Goal: Book appointment/travel/reservation

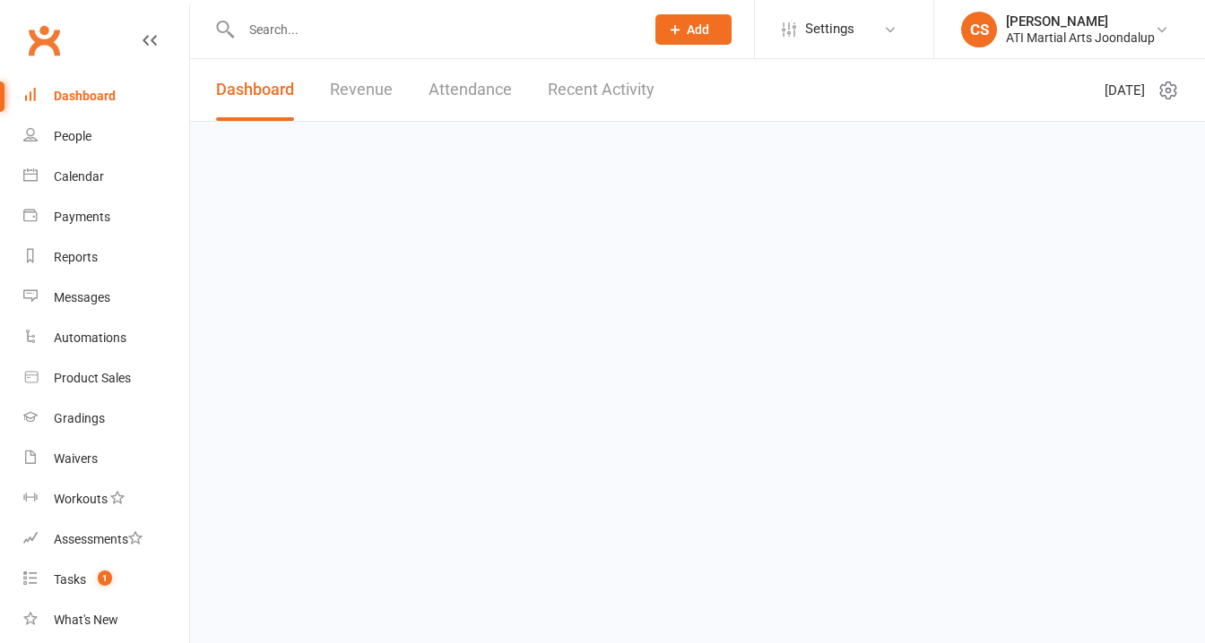
click at [143, 39] on icon at bounding box center [150, 40] width 14 height 14
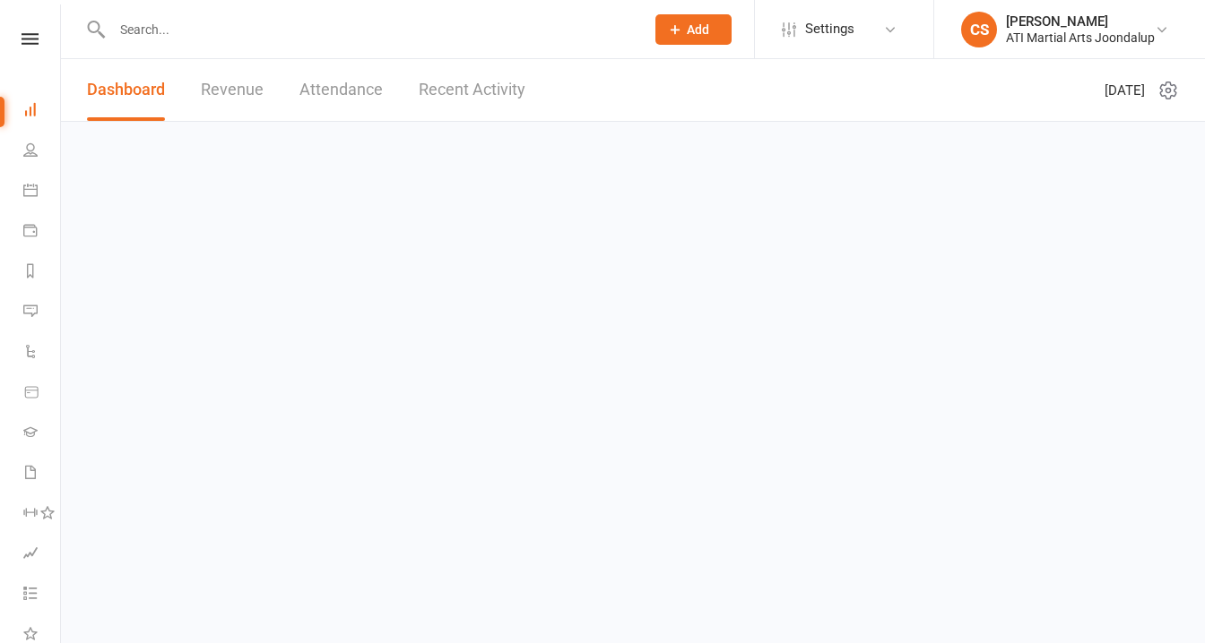
click at [32, 253] on link "Reports" at bounding box center [41, 273] width 37 height 40
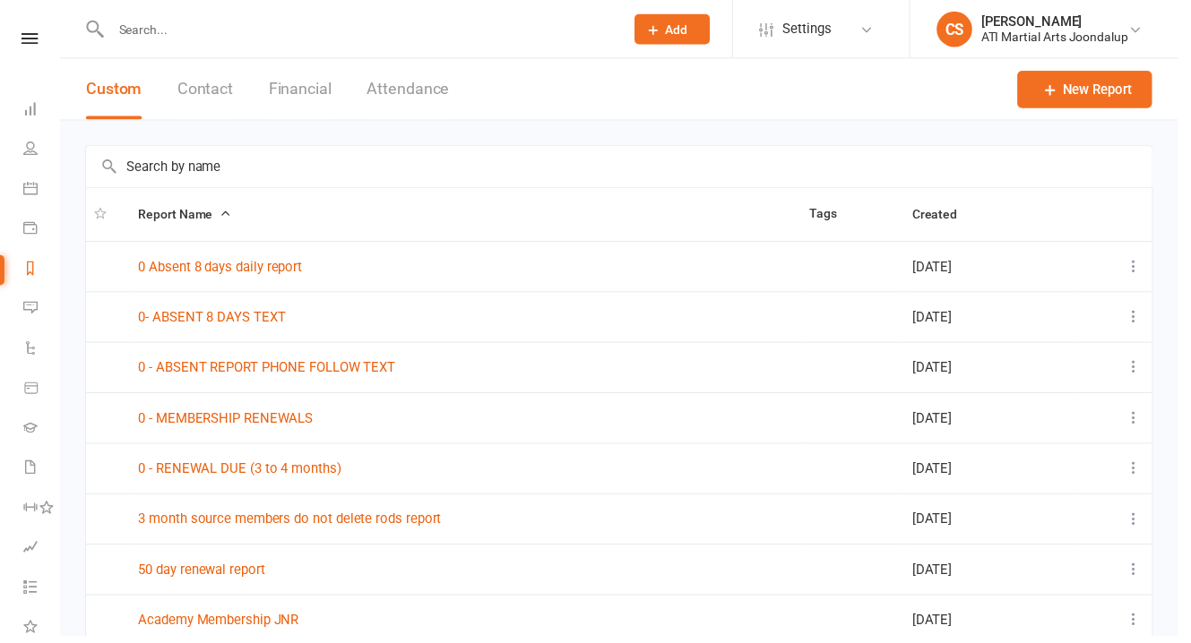
click at [253, 371] on link "0 - ABSENT REPORT PHONE FOLLOW TEXT" at bounding box center [270, 372] width 260 height 16
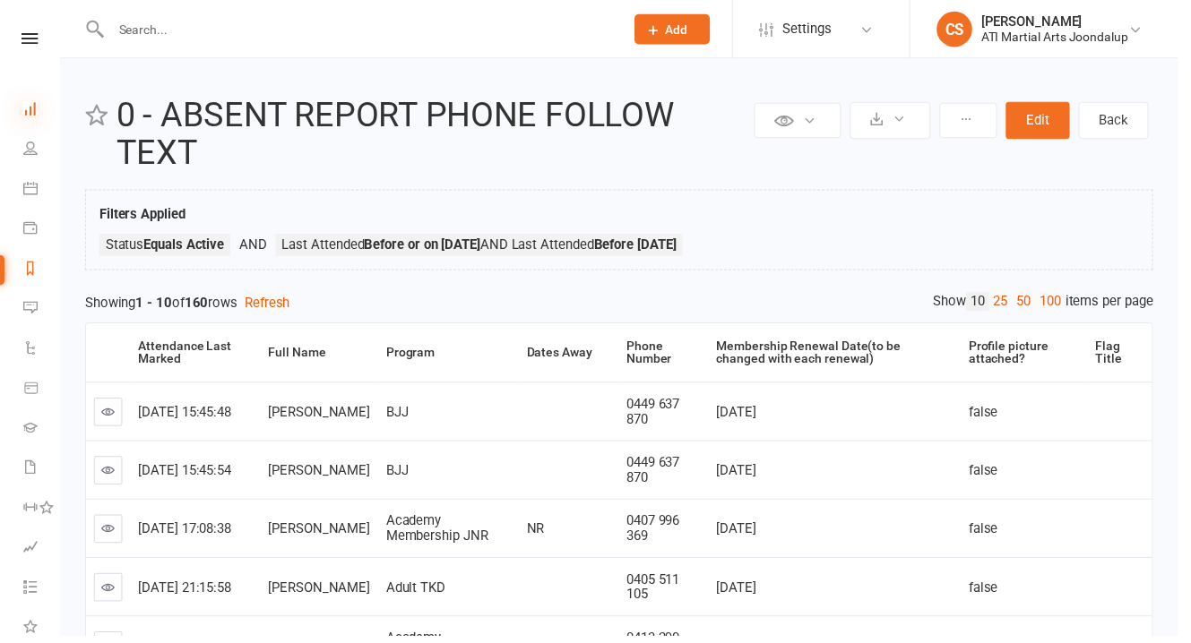
drag, startPoint x: 142, startPoint y: 39, endPoint x: 34, endPoint y: 108, distance: 127.8
click at [34, 108] on icon at bounding box center [30, 109] width 14 height 14
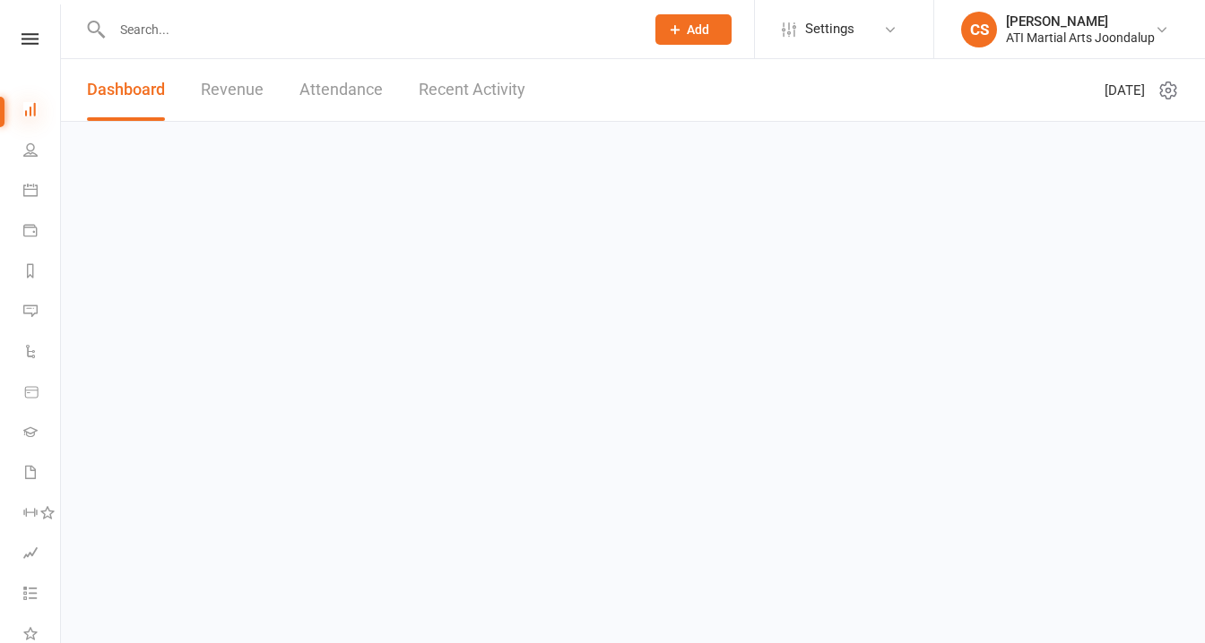
click at [31, 149] on link "People" at bounding box center [41, 152] width 37 height 40
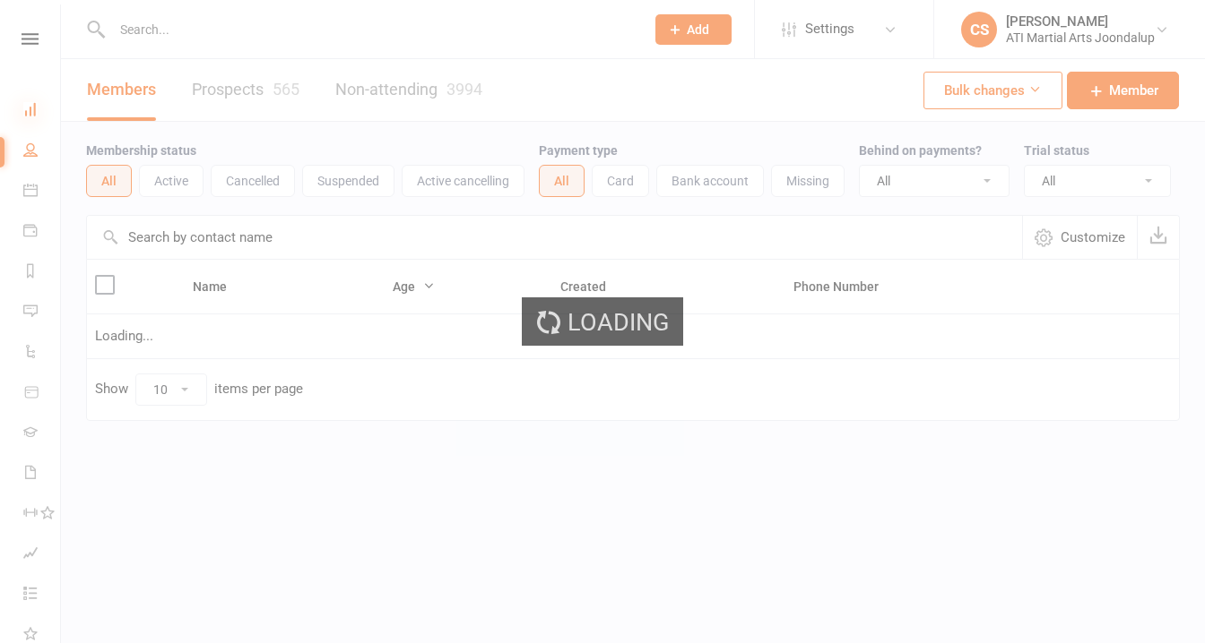
click at [34, 240] on ui-view "Prospect Member Non-attending contact Class / event Appointment Grading event T…" at bounding box center [602, 247] width 1205 height 487
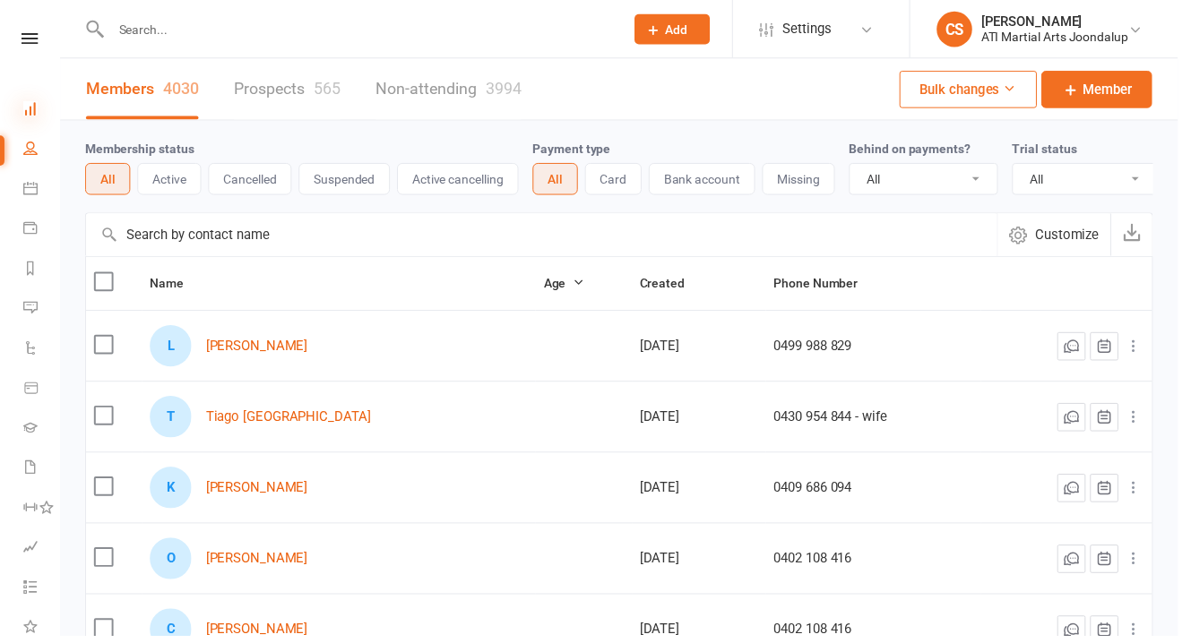
click at [33, 106] on icon at bounding box center [30, 109] width 14 height 14
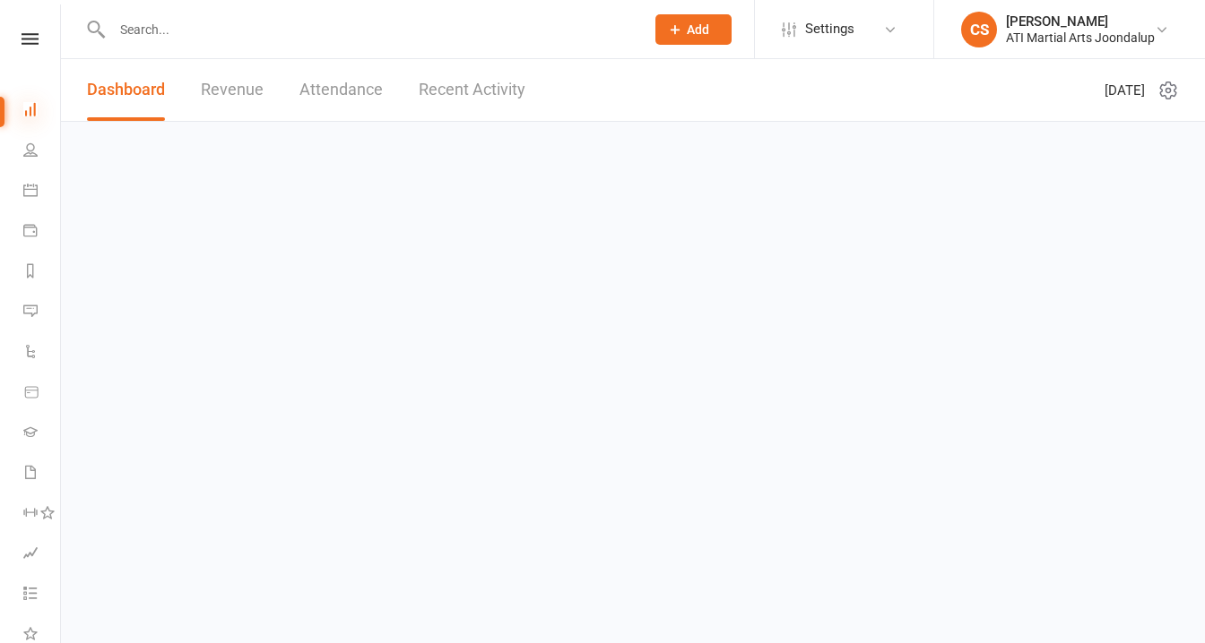
click at [27, 263] on icon at bounding box center [30, 270] width 14 height 14
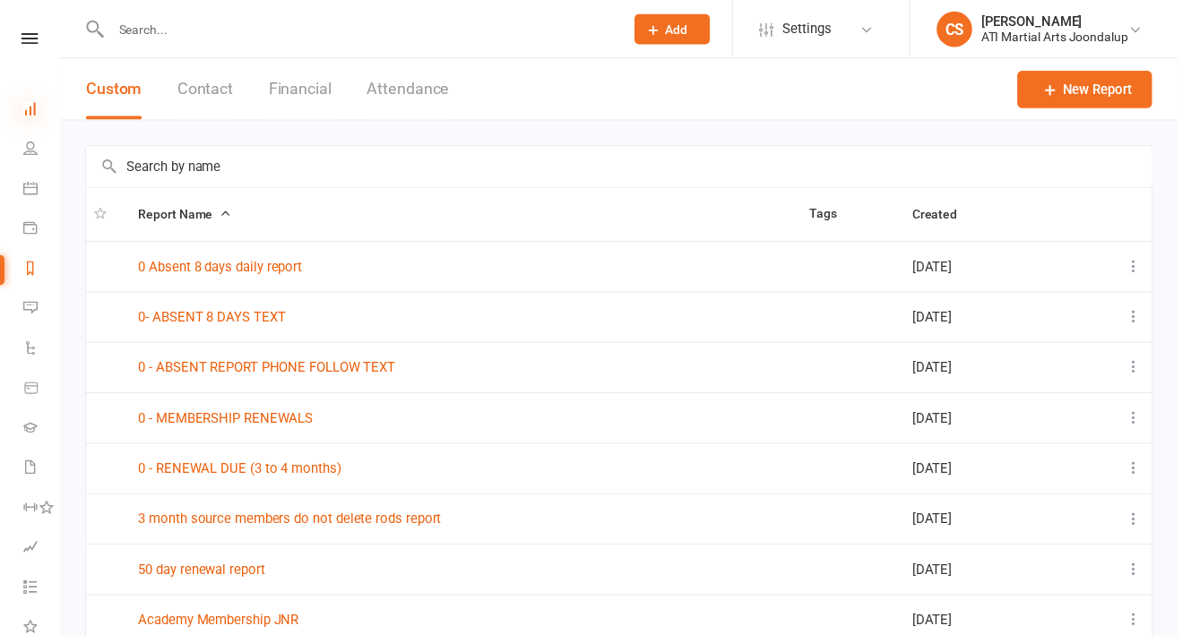
click at [230, 375] on link "0 - ABSENT REPORT PHONE FOLLOW TEXT" at bounding box center [270, 372] width 260 height 16
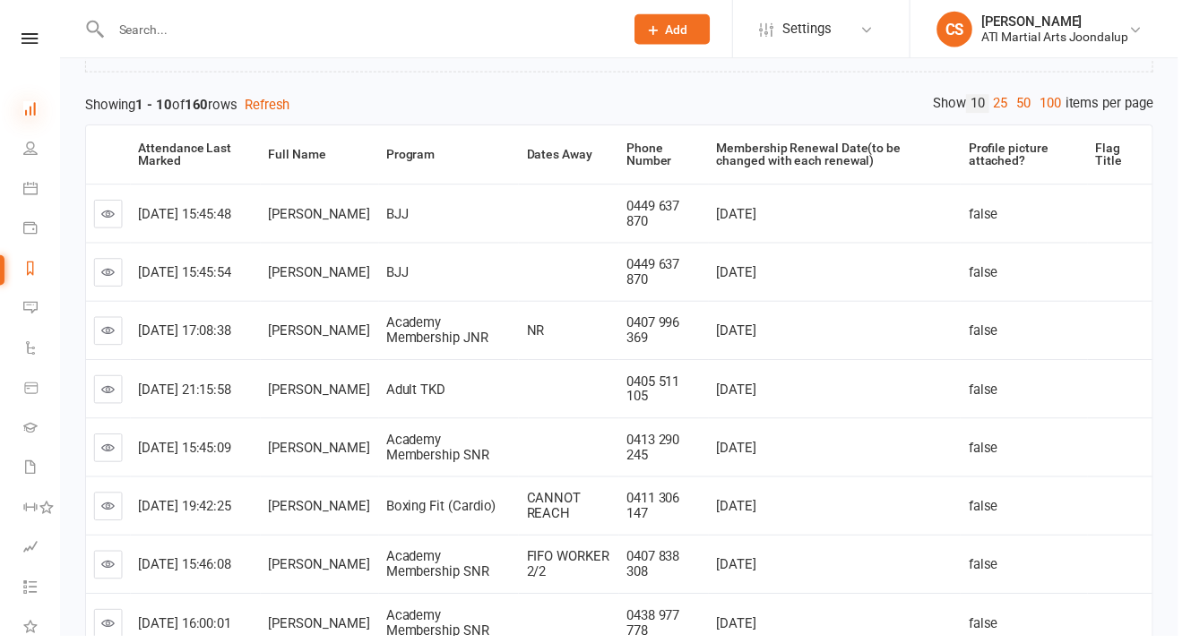
scroll to position [204, 0]
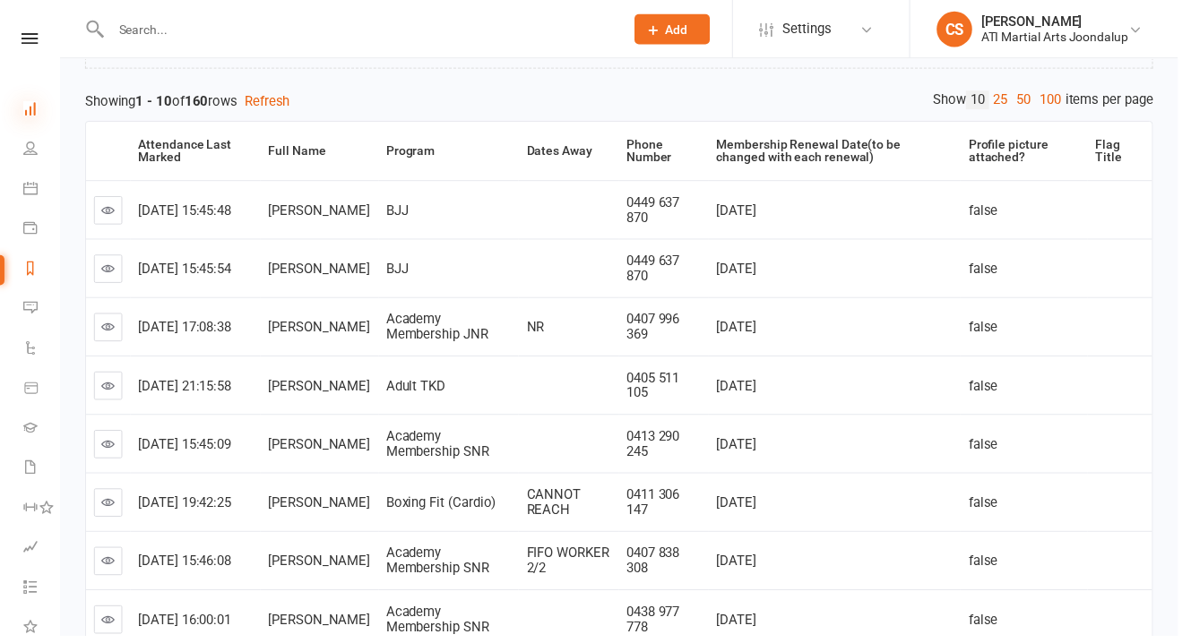
click at [30, 293] on link "Messages" at bounding box center [41, 313] width 37 height 40
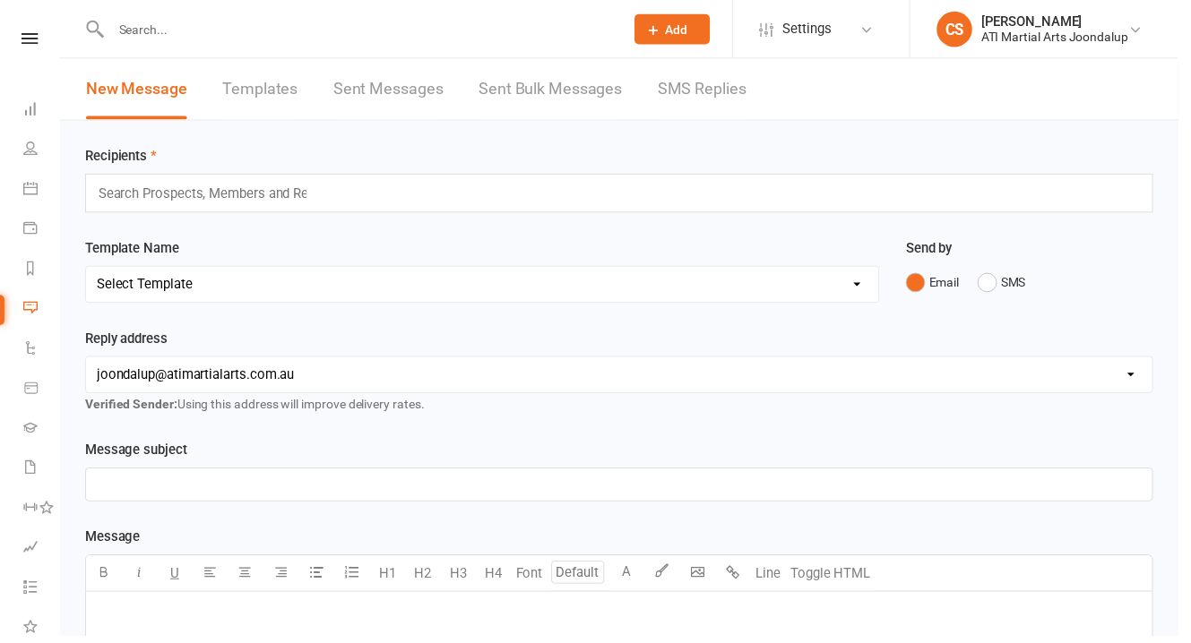
click at [31, 106] on icon at bounding box center [30, 109] width 14 height 14
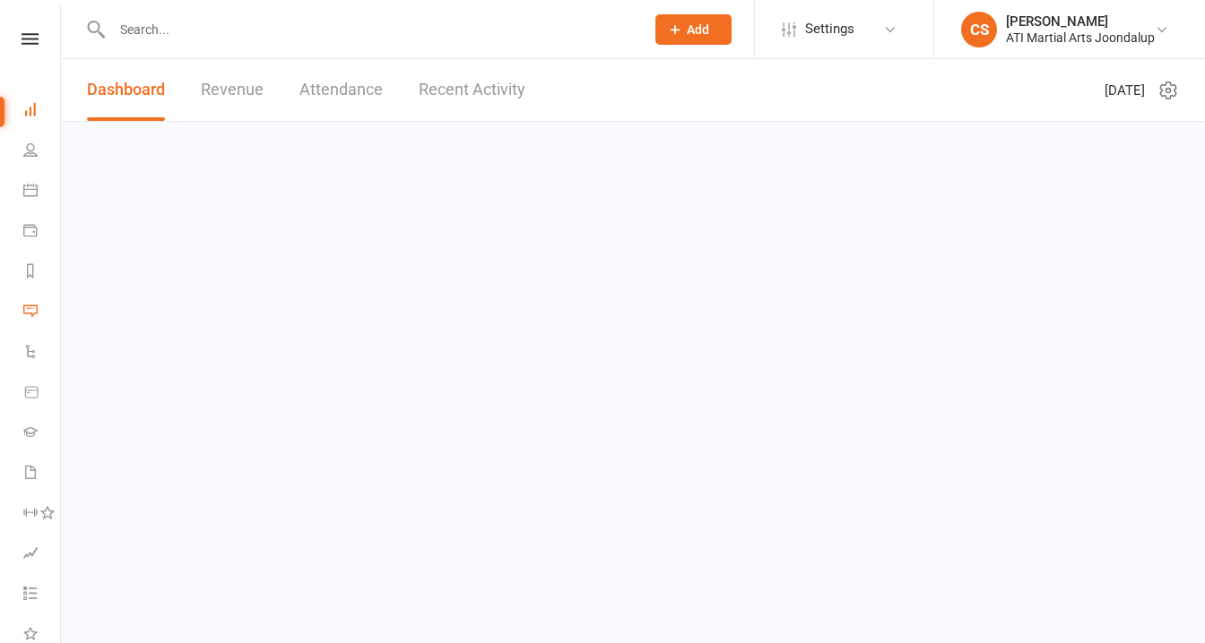
click at [33, 183] on icon at bounding box center [30, 190] width 14 height 14
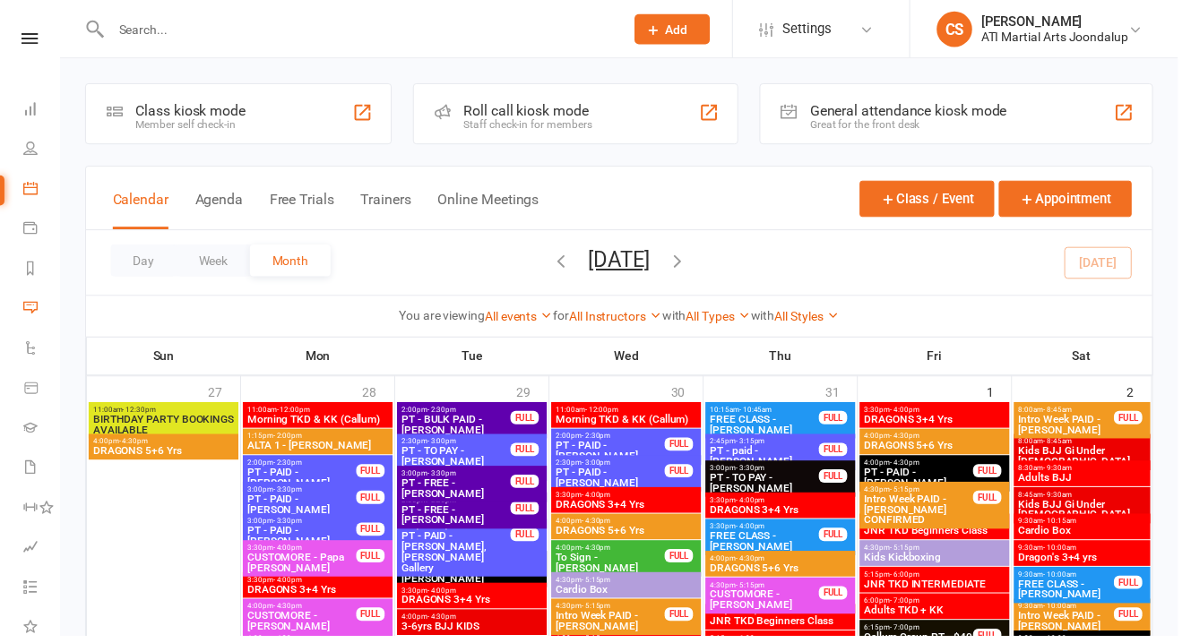
click at [220, 232] on button "Agenda" at bounding box center [221, 213] width 48 height 39
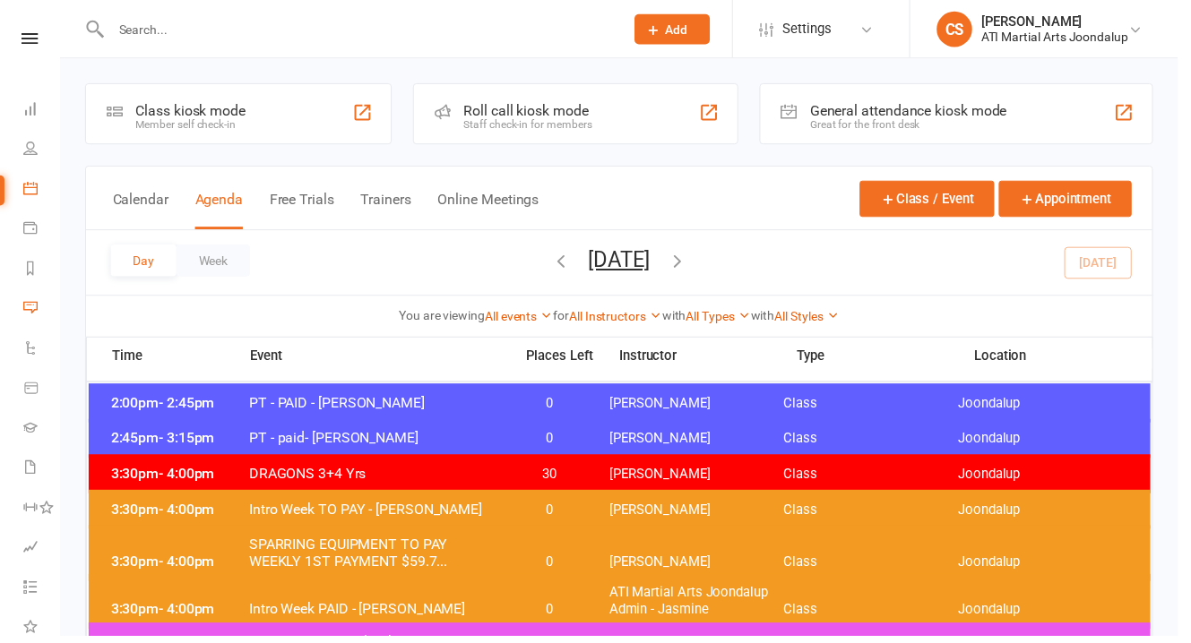
click at [658, 275] on button "[DATE]" at bounding box center [626, 262] width 63 height 25
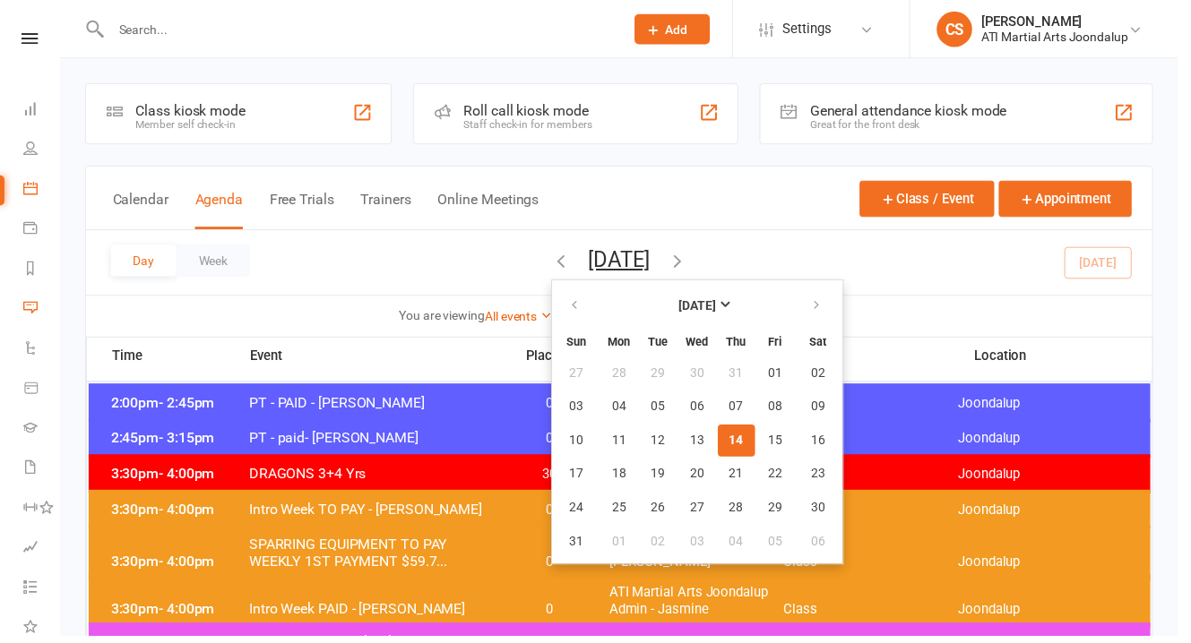
click at [777, 453] on span "15" at bounding box center [784, 445] width 14 height 14
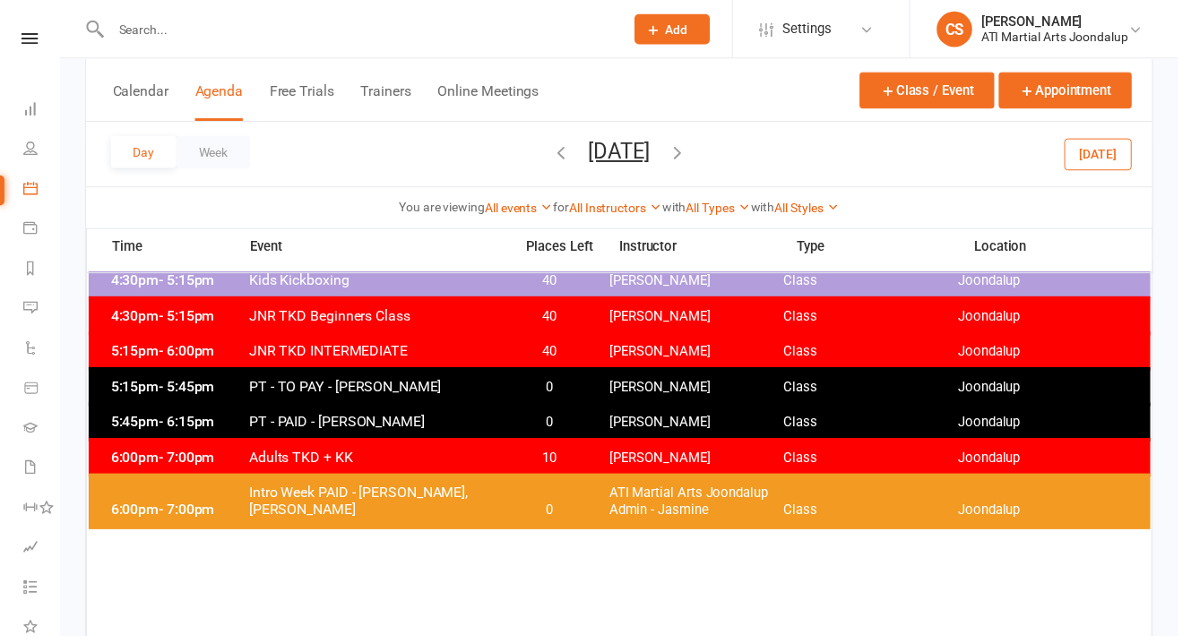
scroll to position [169, 0]
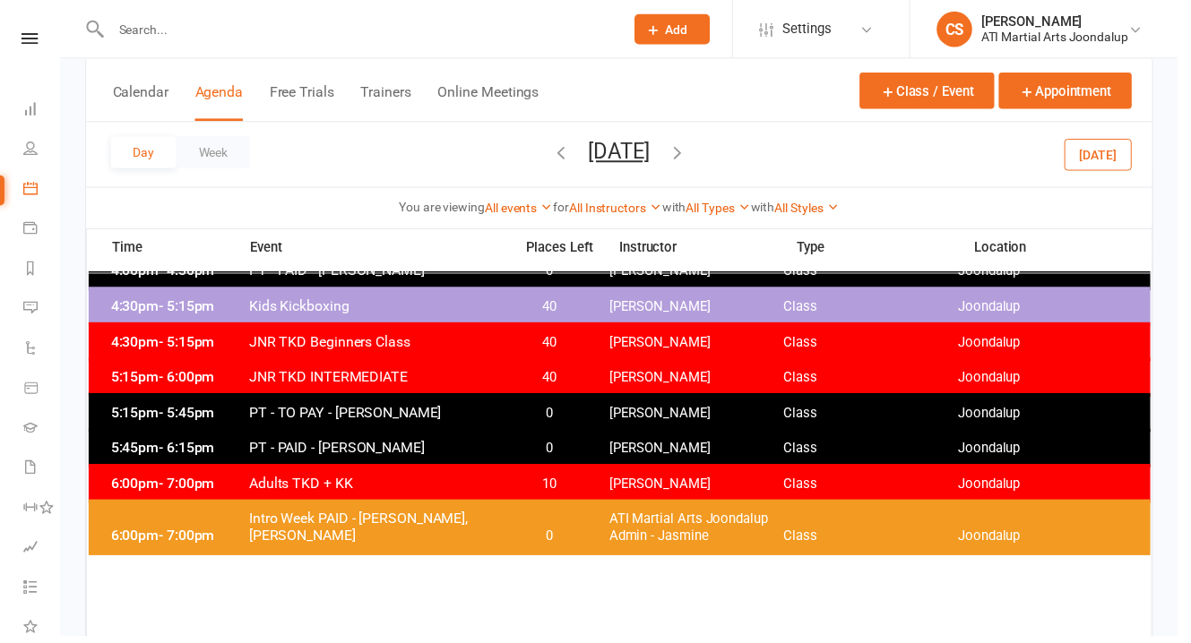
click at [1101, 91] on button "Appointment" at bounding box center [1077, 91] width 134 height 37
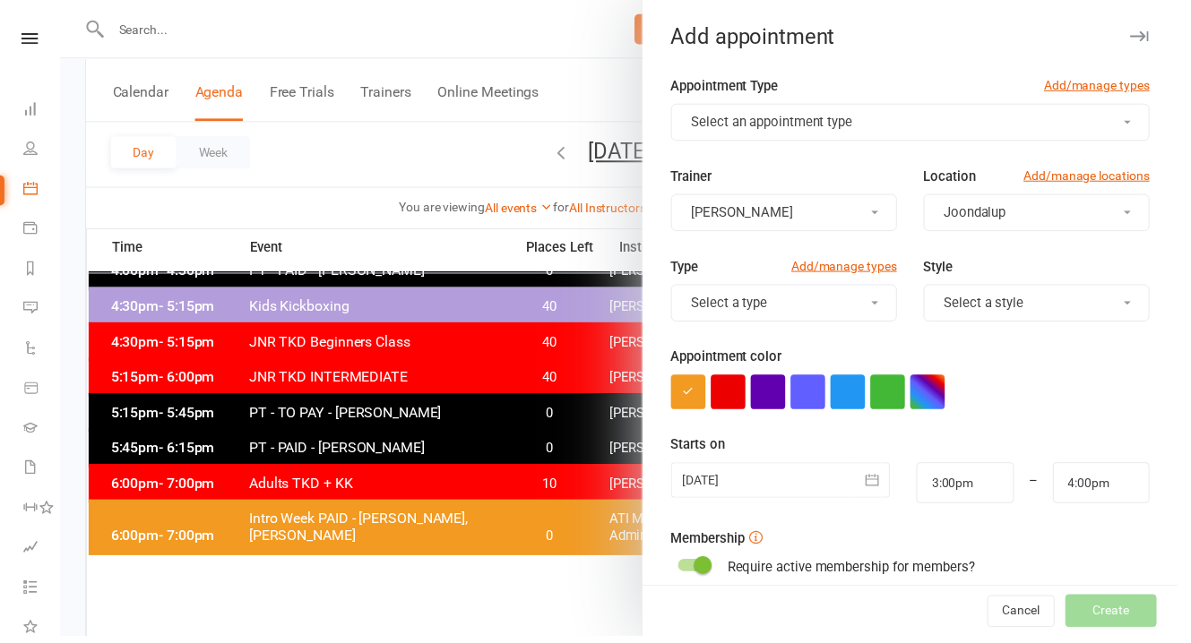
click at [796, 116] on span "Select an appointment type" at bounding box center [780, 124] width 163 height 16
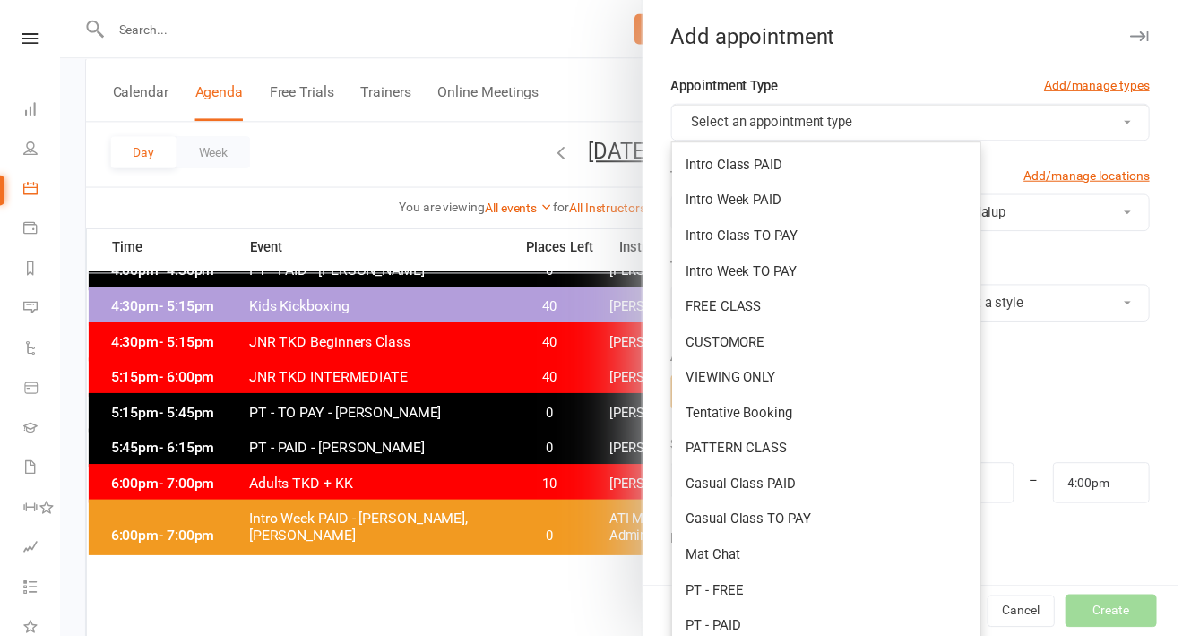
scroll to position [338, 0]
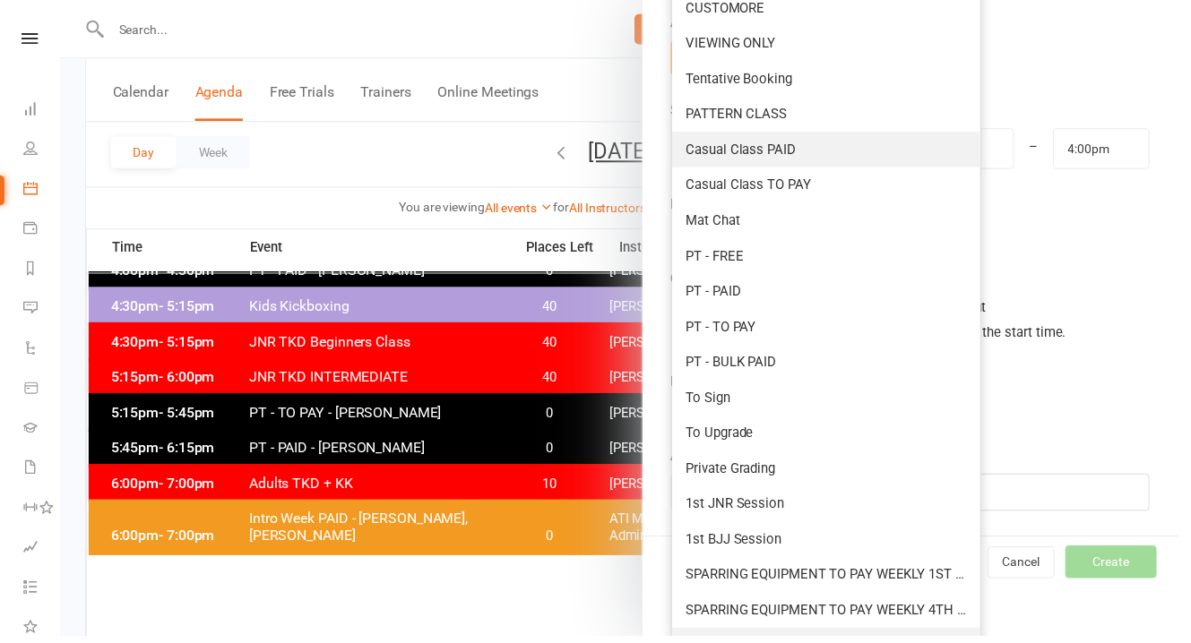
click at [744, 643] on span "Callum Group PT - $40" at bounding box center [761, 653] width 134 height 16
type input "3:45pm"
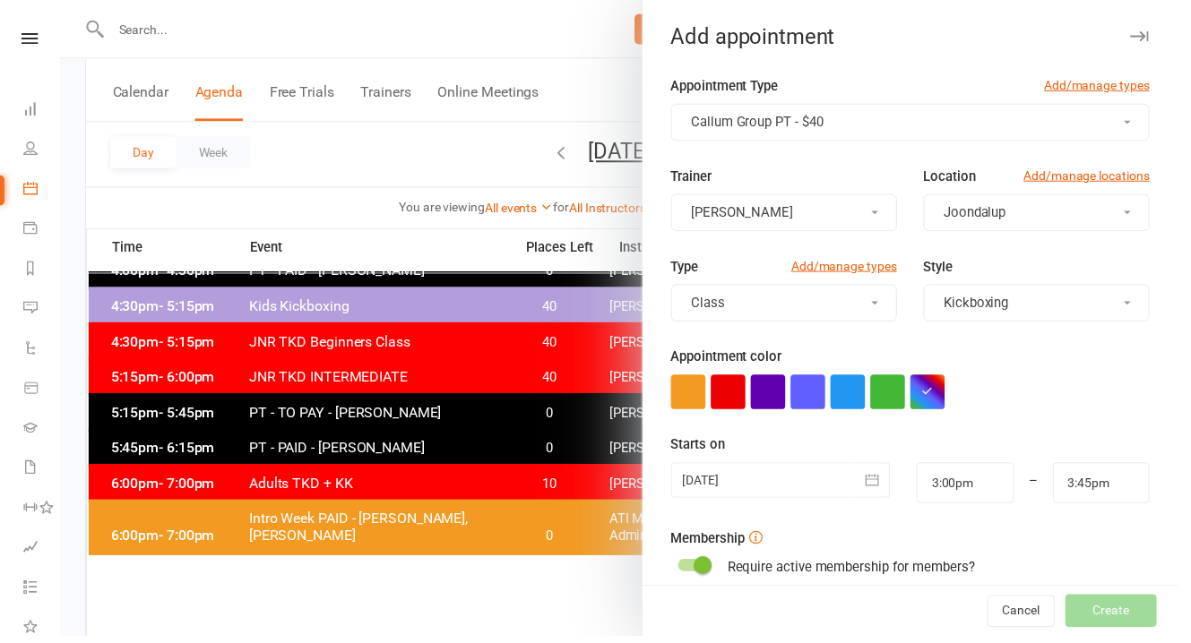
click at [800, 468] on div at bounding box center [789, 486] width 222 height 36
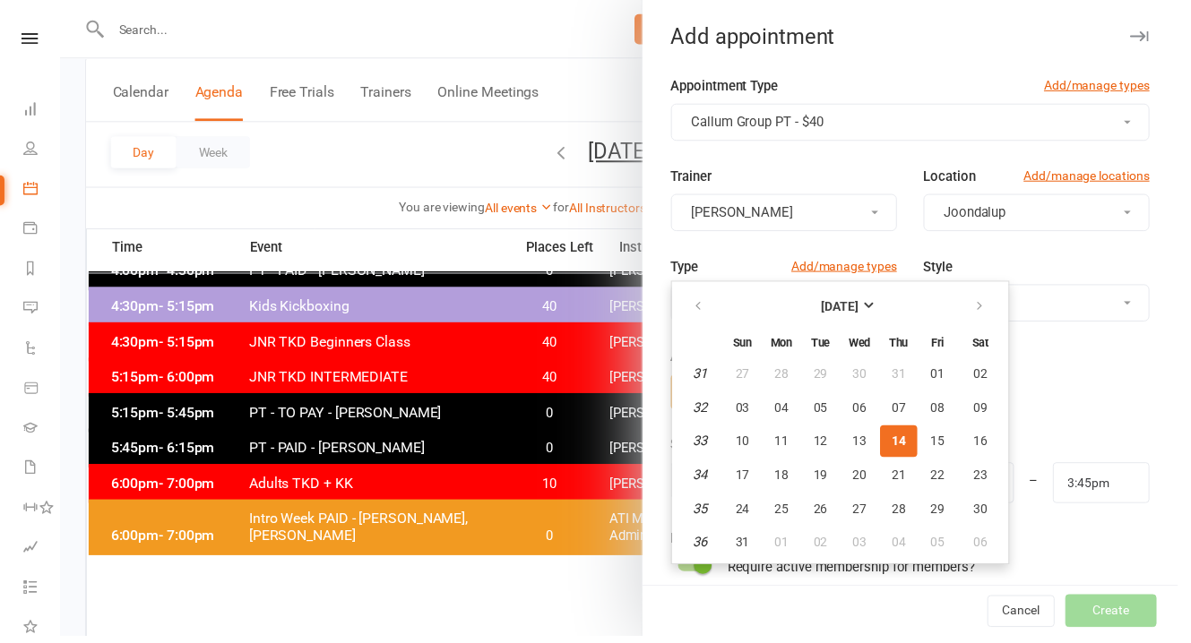
click at [941, 439] on span "15" at bounding box center [948, 446] width 14 height 14
type input "[DATE]"
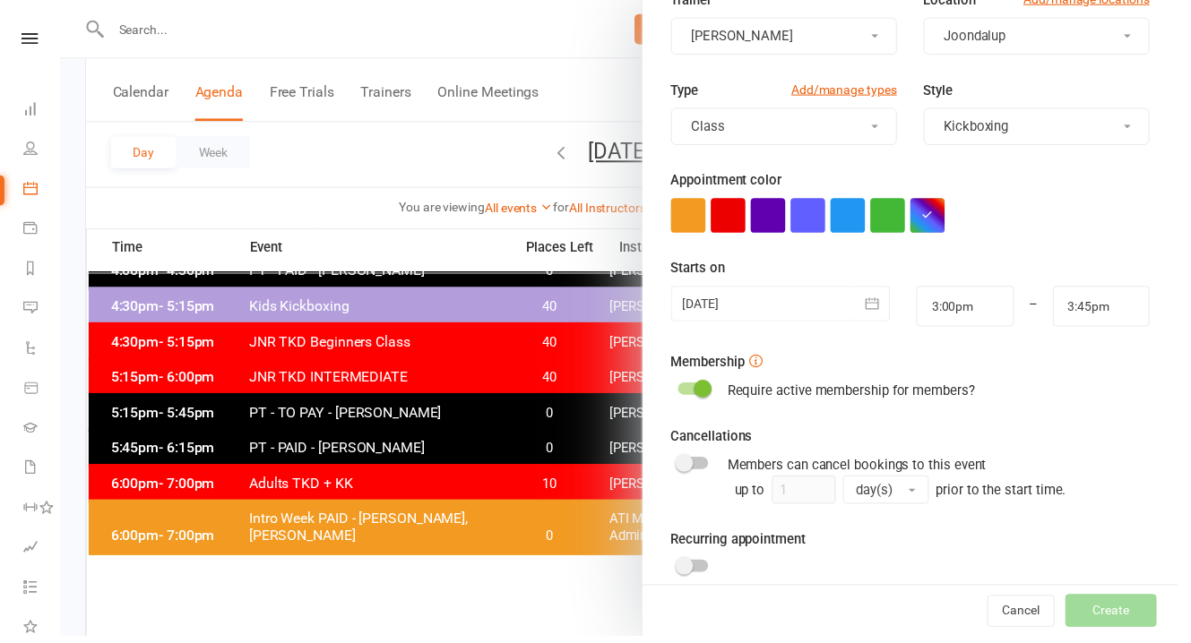
scroll to position [209, 0]
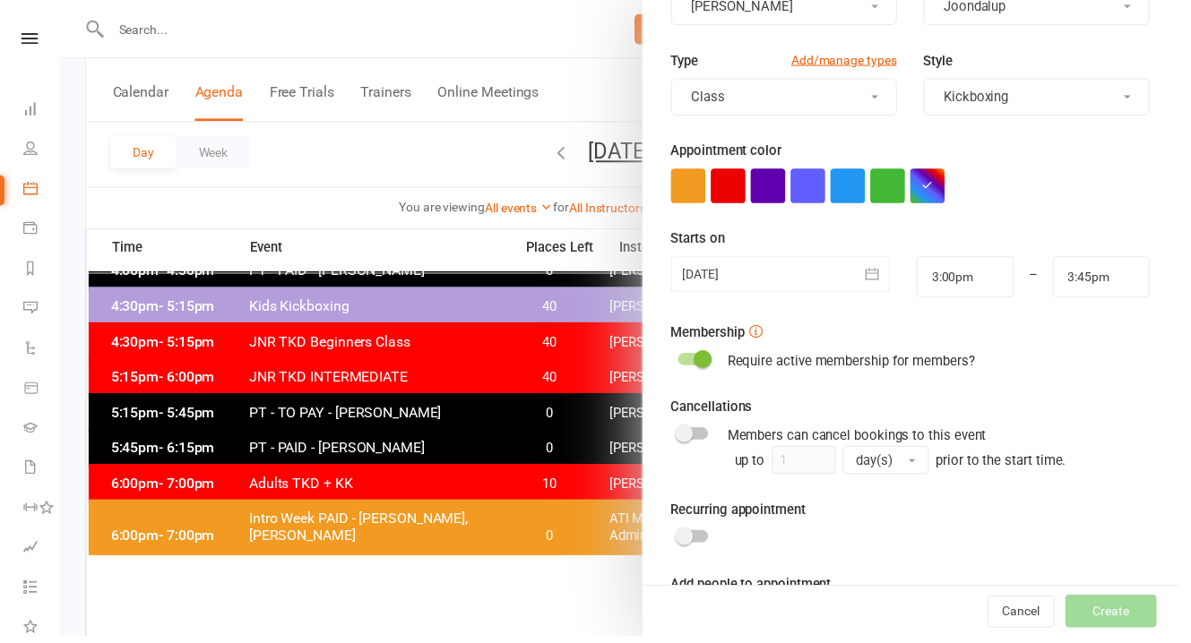
drag, startPoint x: 930, startPoint y: 409, endPoint x: 690, endPoint y: 495, distance: 255.1
click at [690, 533] on span at bounding box center [692, 542] width 18 height 18
click at [686, 540] on input "checkbox" at bounding box center [686, 540] width 0 height 0
checkbox input "true"
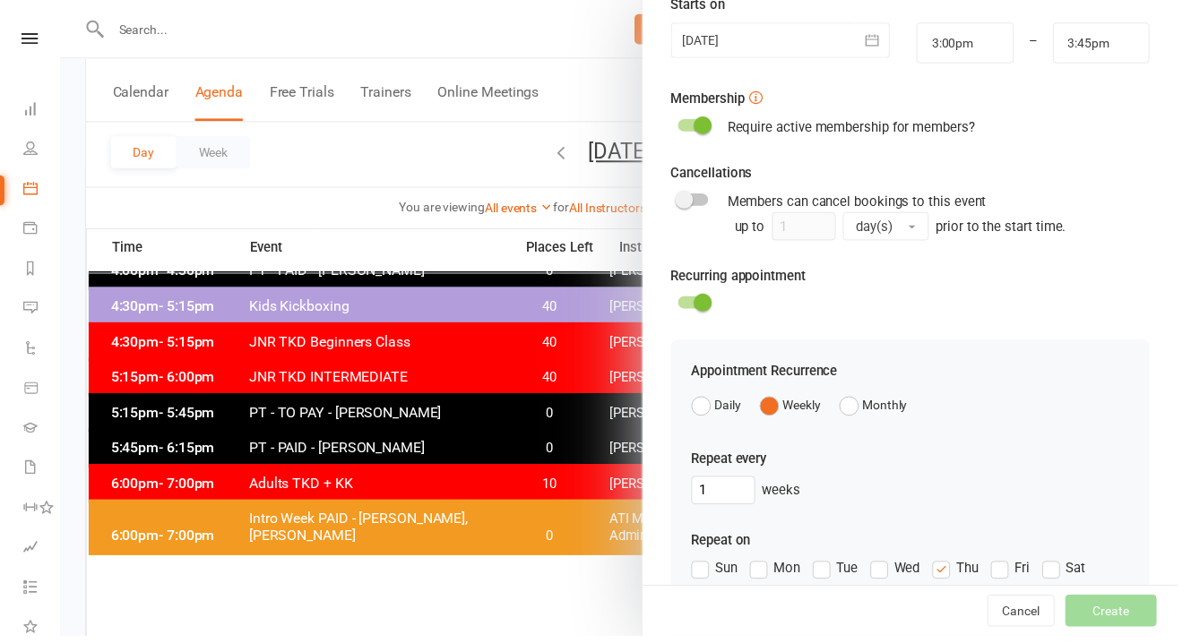
scroll to position [608, 0]
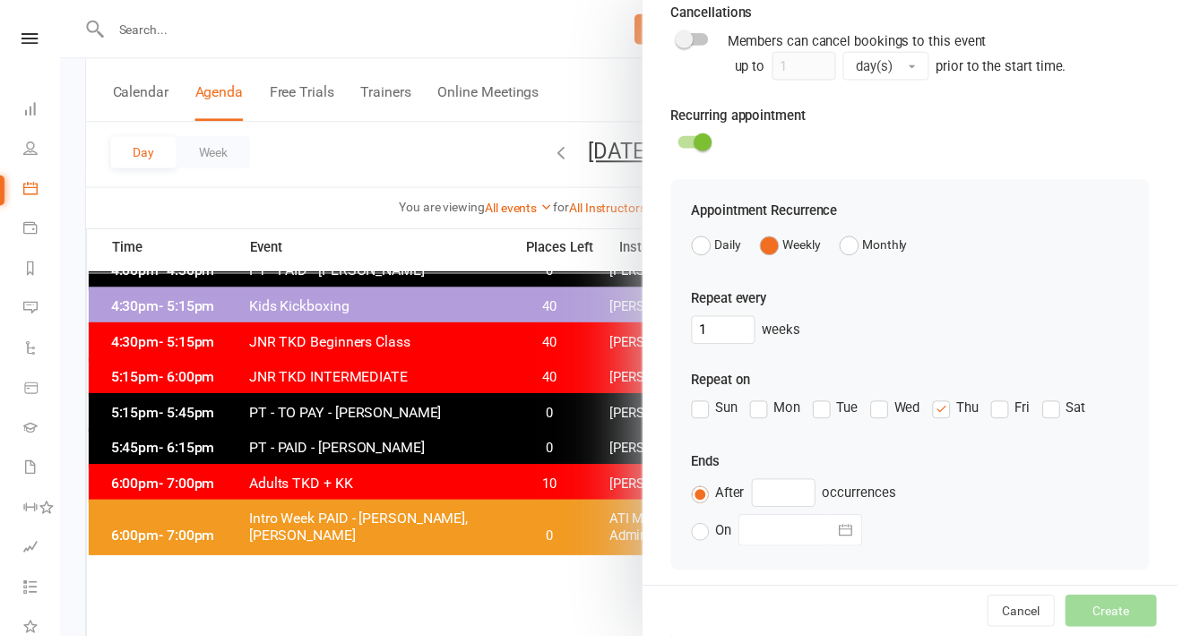
drag, startPoint x: 690, startPoint y: 495, endPoint x: 937, endPoint y: 352, distance: 285.5
click at [943, 402] on label "Thu" at bounding box center [966, 413] width 47 height 22
click at [943, 402] on input "Thu" at bounding box center [949, 402] width 12 height 0
click at [1002, 402] on label "Fri" at bounding box center [1021, 413] width 39 height 22
click at [1002, 402] on input "Fri" at bounding box center [1008, 402] width 12 height 0
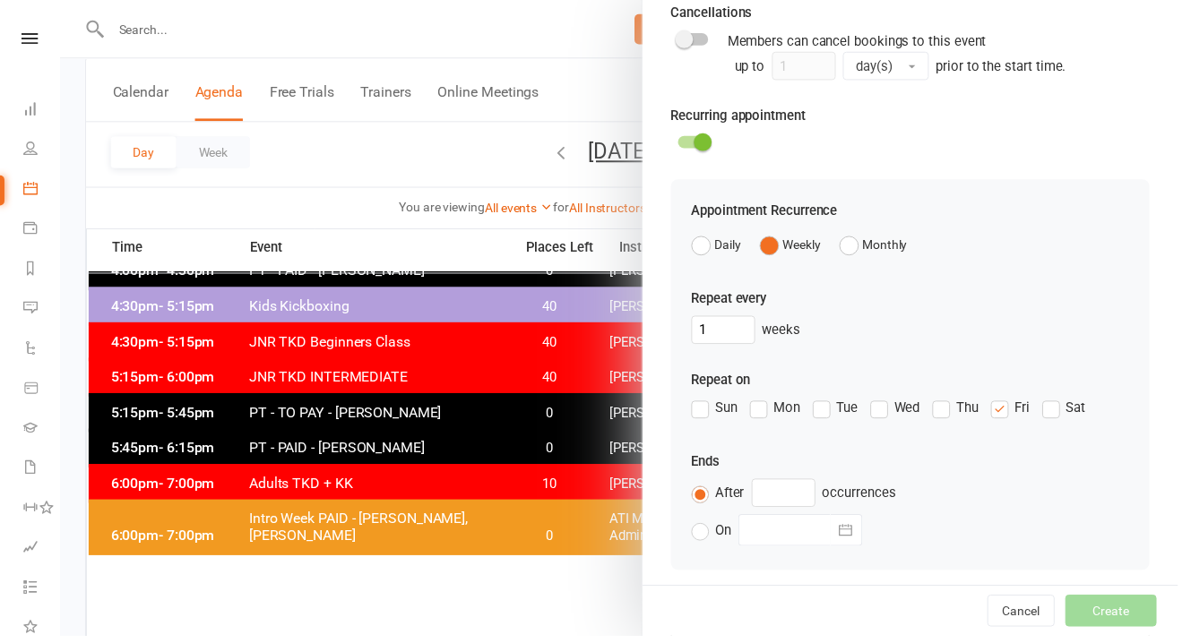
click at [851, 527] on icon "button" at bounding box center [855, 536] width 18 height 18
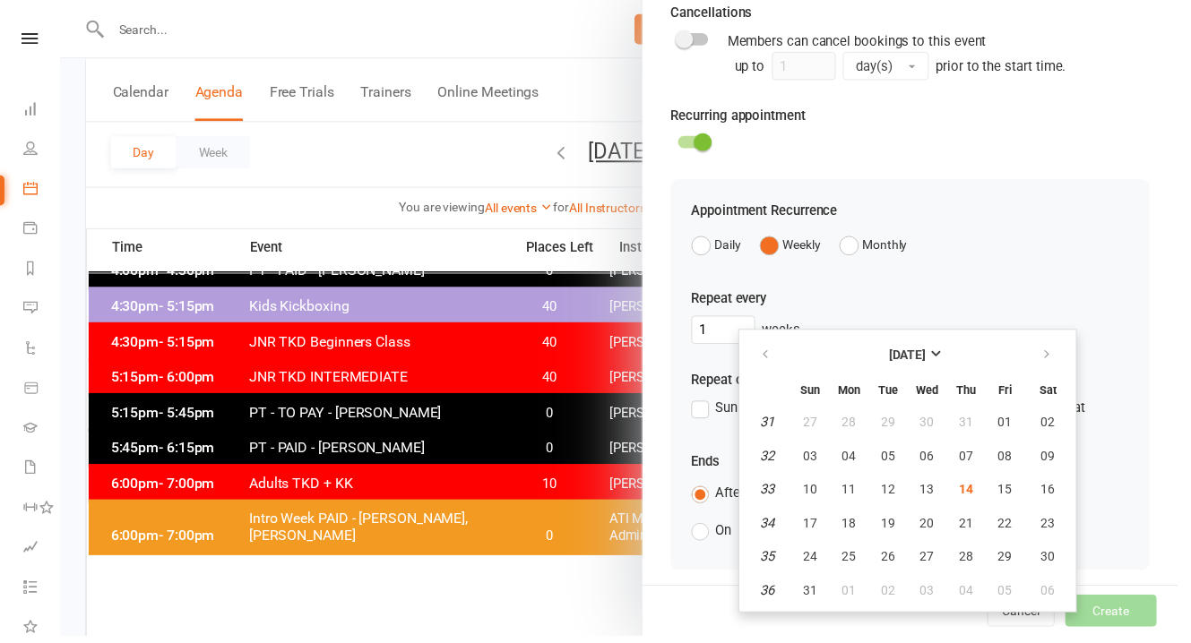
click at [1009, 522] on span "22" at bounding box center [1016, 529] width 14 height 14
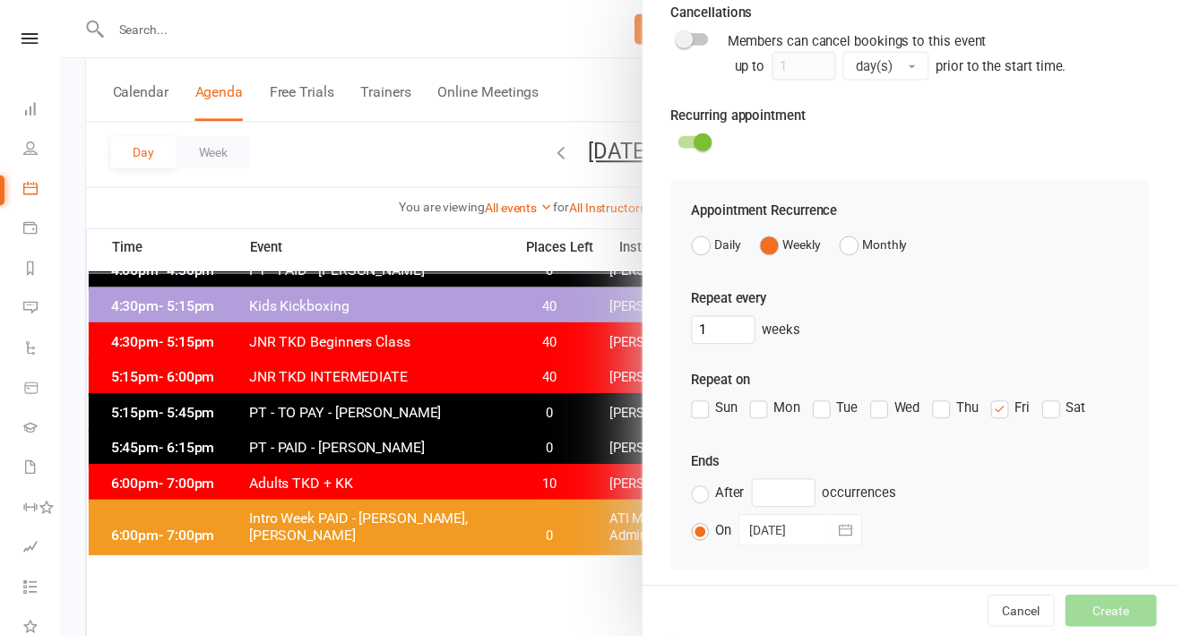
click at [846, 527] on icon "button" at bounding box center [855, 536] width 18 height 18
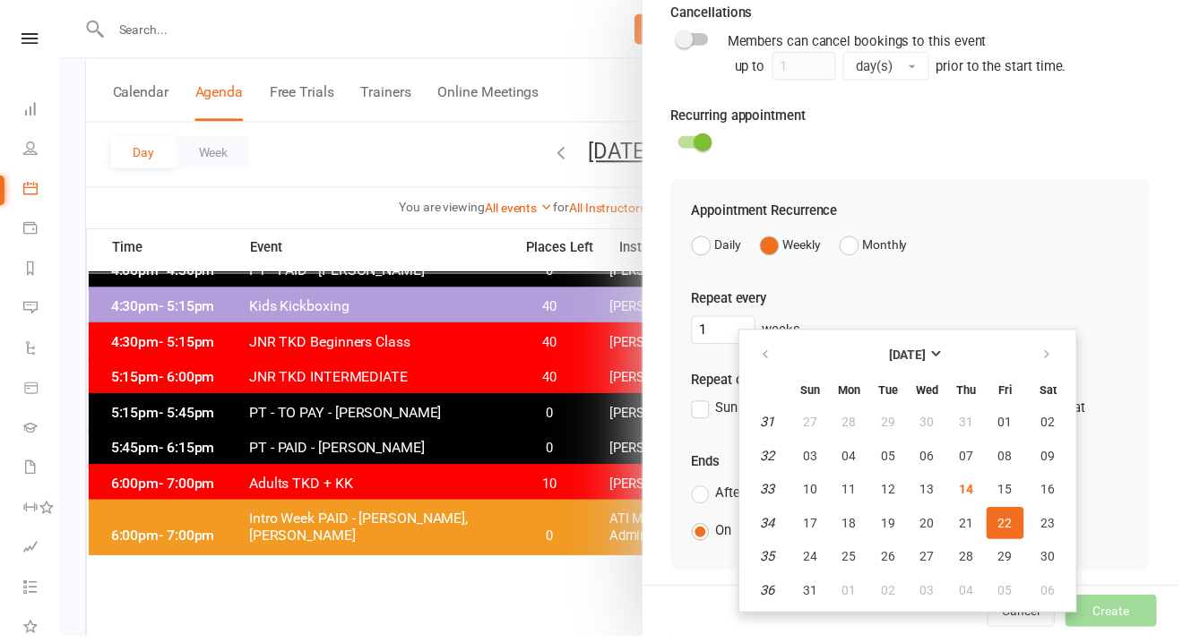
click at [1009, 556] on span "29" at bounding box center [1016, 563] width 14 height 14
type input "[DATE]"
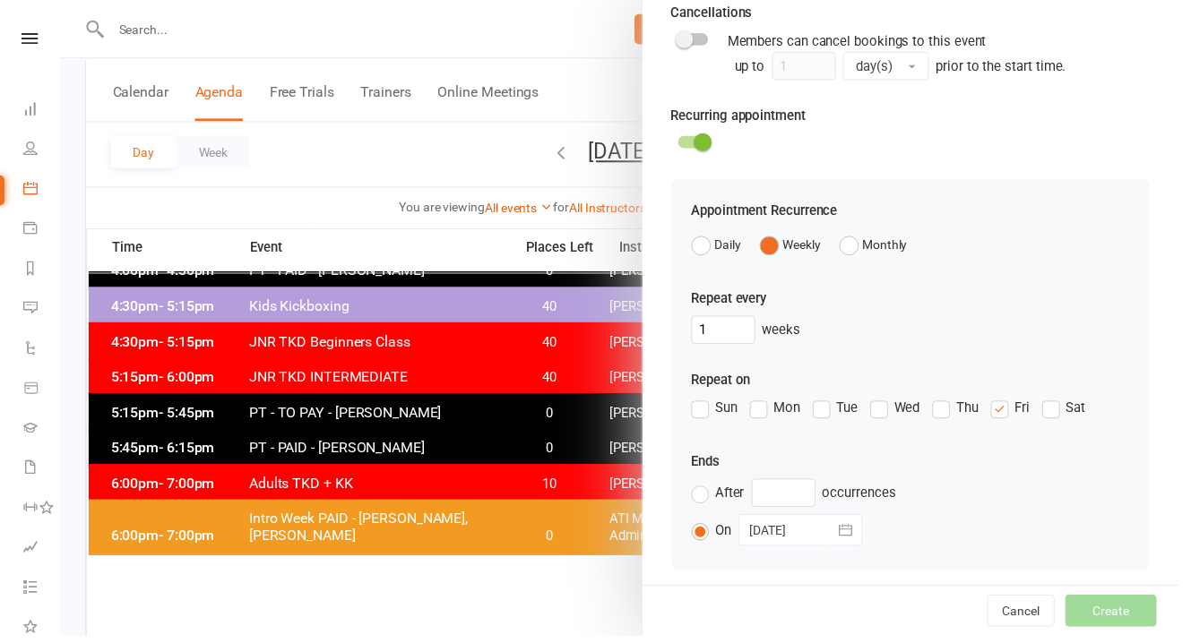
click at [928, 630] on input at bounding box center [920, 649] width 484 height 38
type input "[PERSON_NAME]"
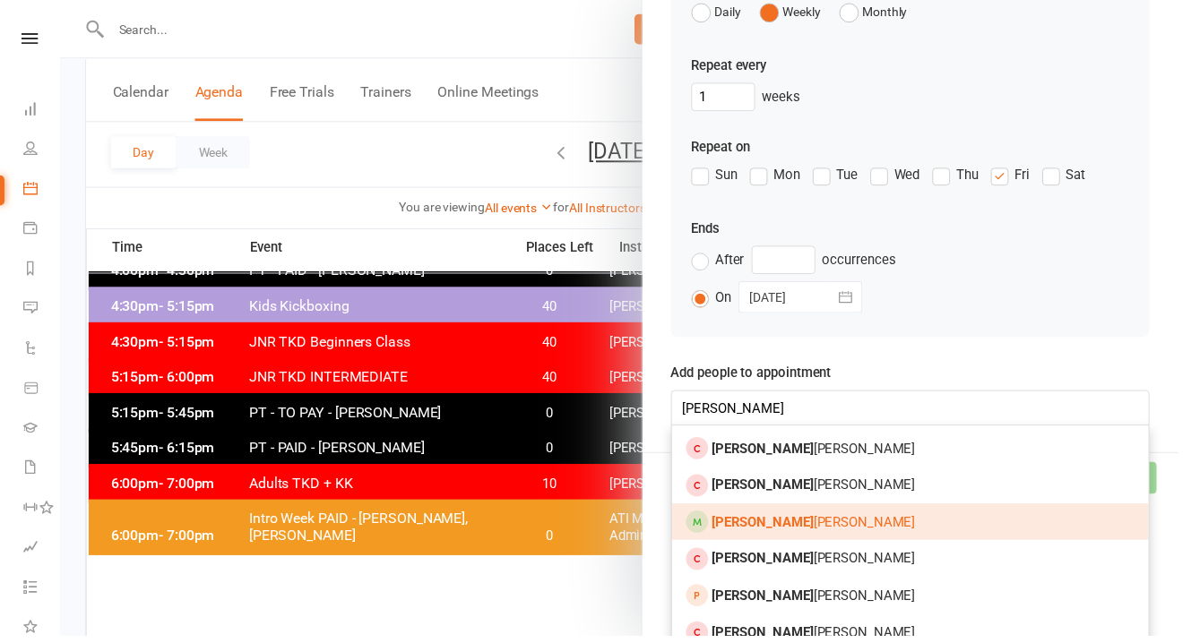
click at [906, 510] on link "[PERSON_NAME]" at bounding box center [920, 529] width 482 height 38
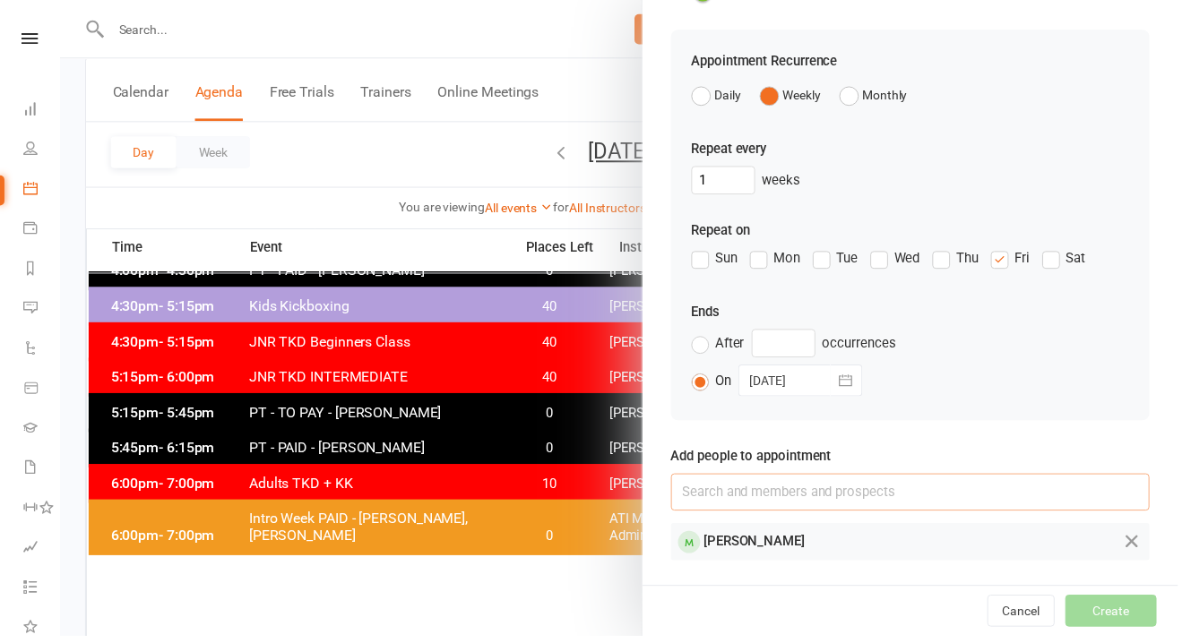
scroll to position [658, 0]
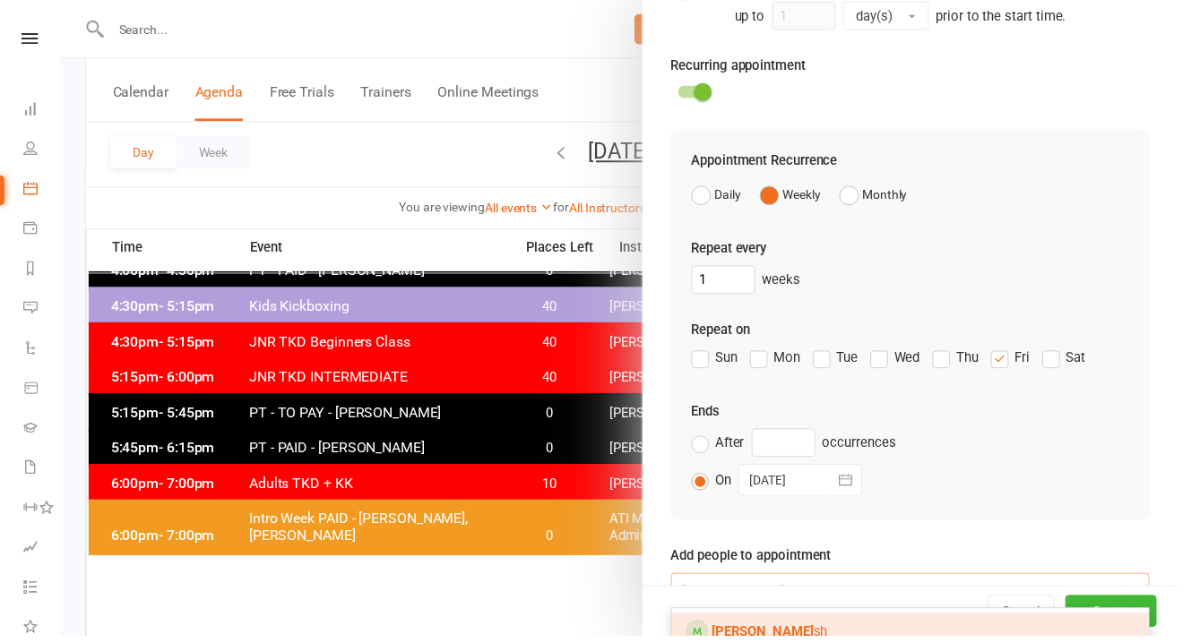
type input "[PERSON_NAME]"
click at [778, 631] on strong "[PERSON_NAME]" at bounding box center [771, 639] width 103 height 16
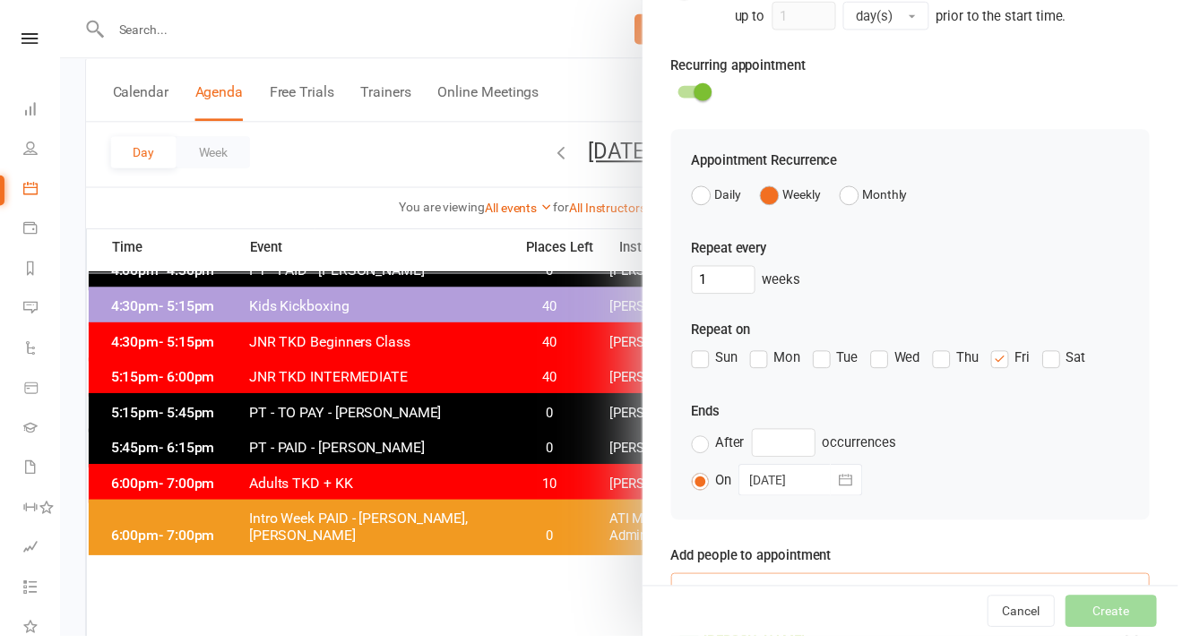
click at [785, 580] on input at bounding box center [920, 599] width 484 height 38
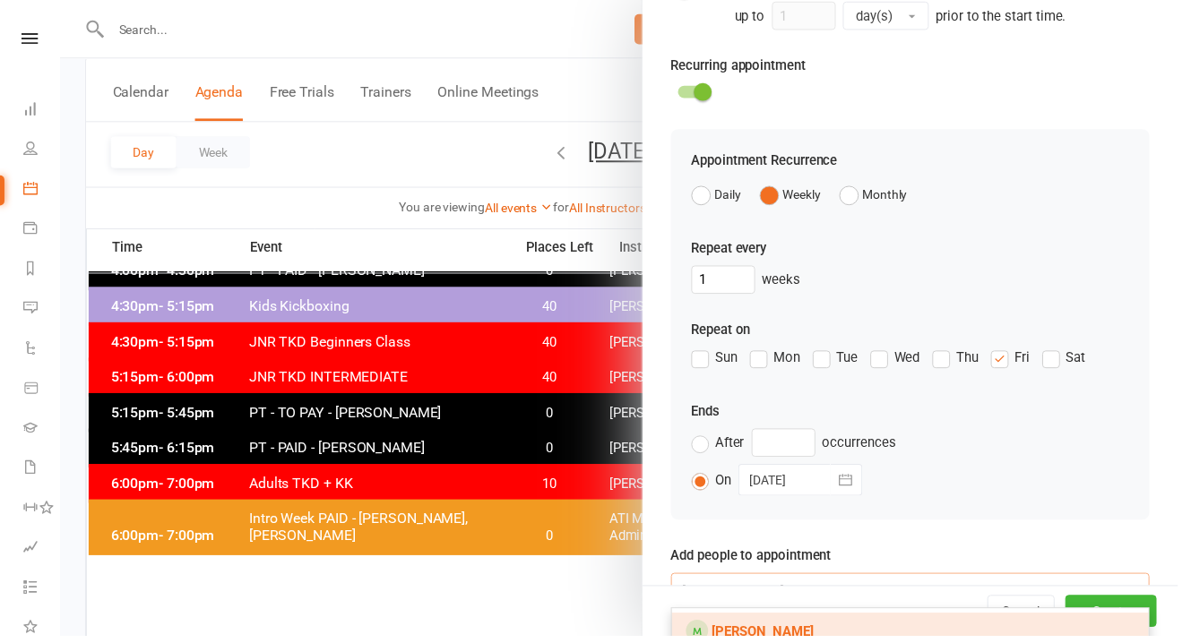
type input "[PERSON_NAME]"
click at [794, 620] on link "[PERSON_NAME]" at bounding box center [920, 639] width 482 height 38
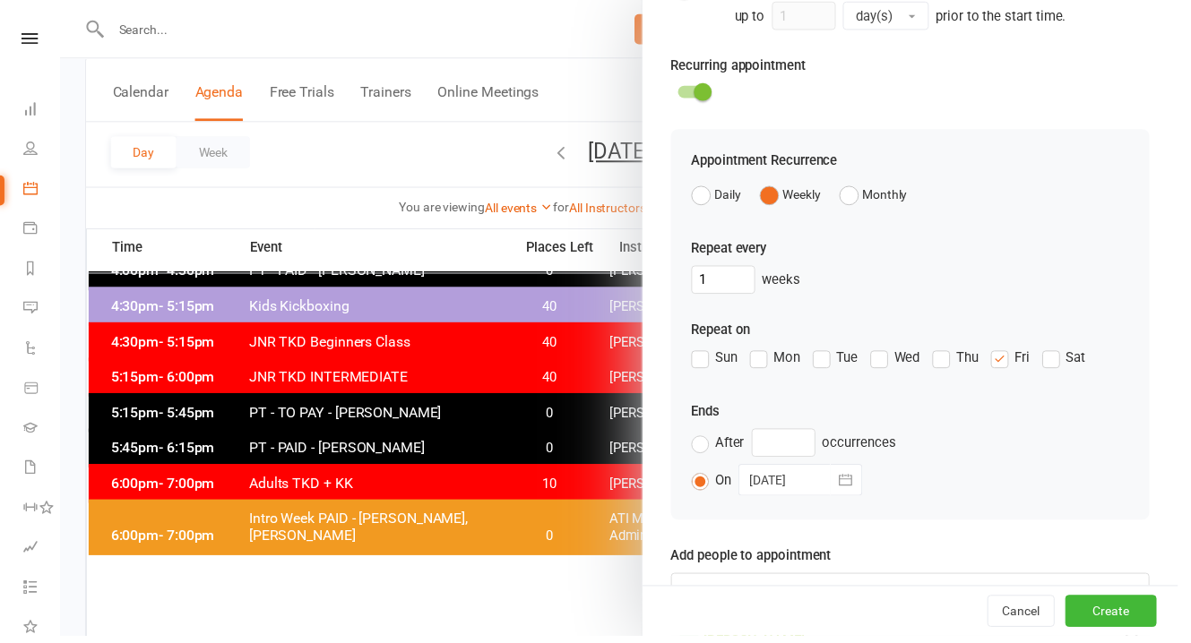
scroll to position [730, 0]
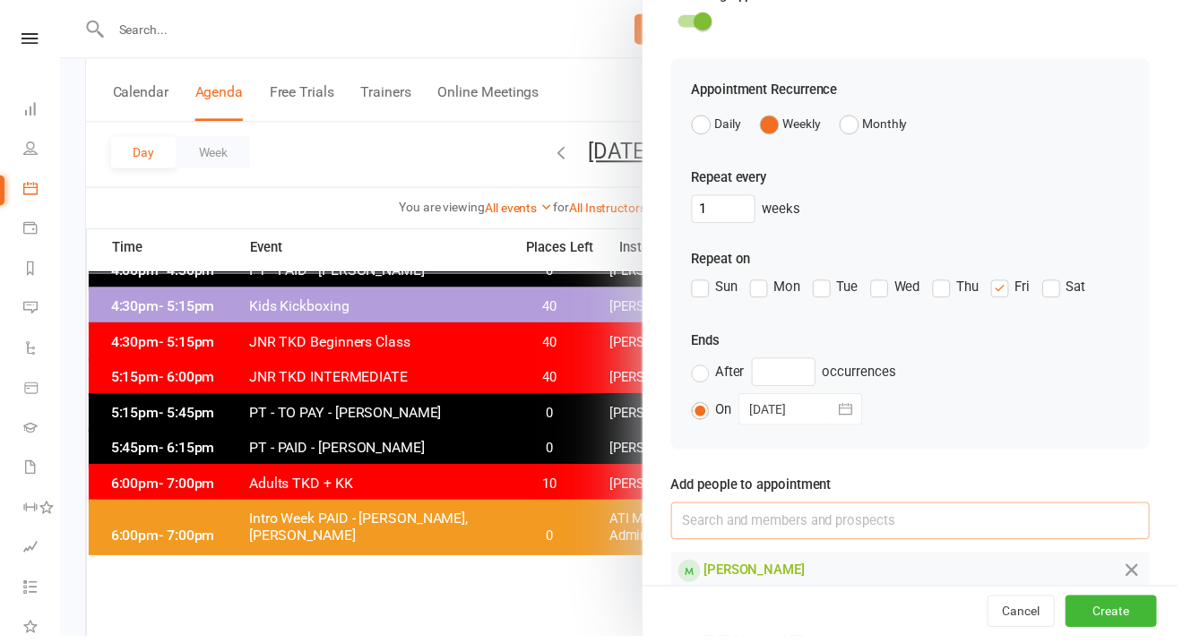
click at [751, 508] on input at bounding box center [920, 527] width 484 height 38
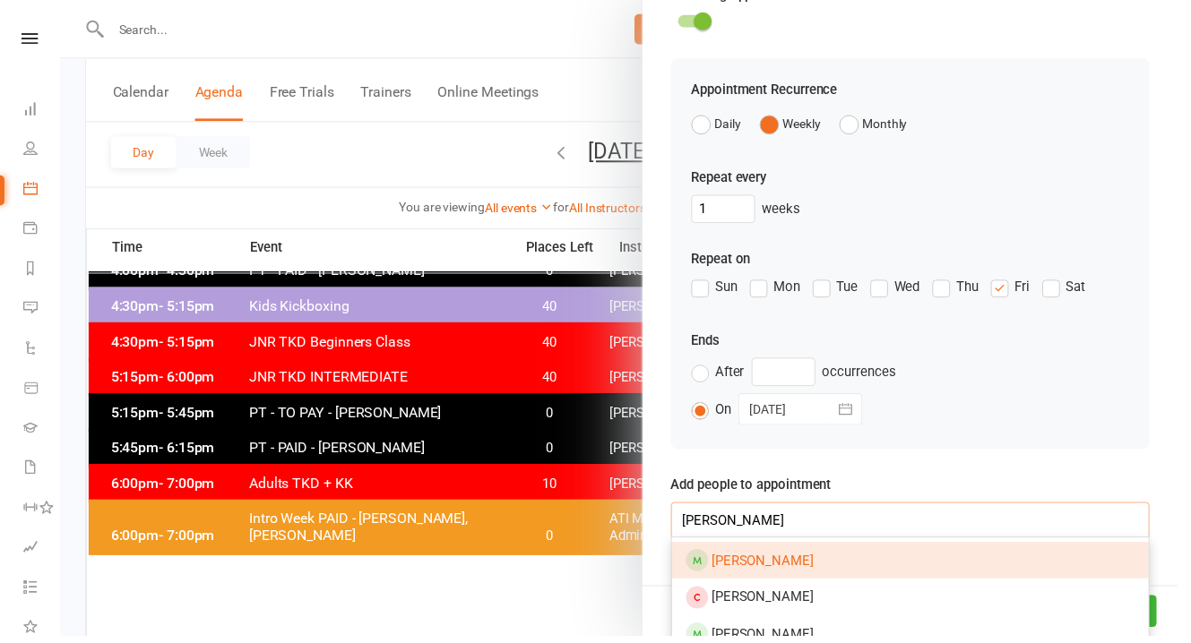
type input "[PERSON_NAME]"
click at [767, 559] on span "[PERSON_NAME]" at bounding box center [771, 567] width 103 height 16
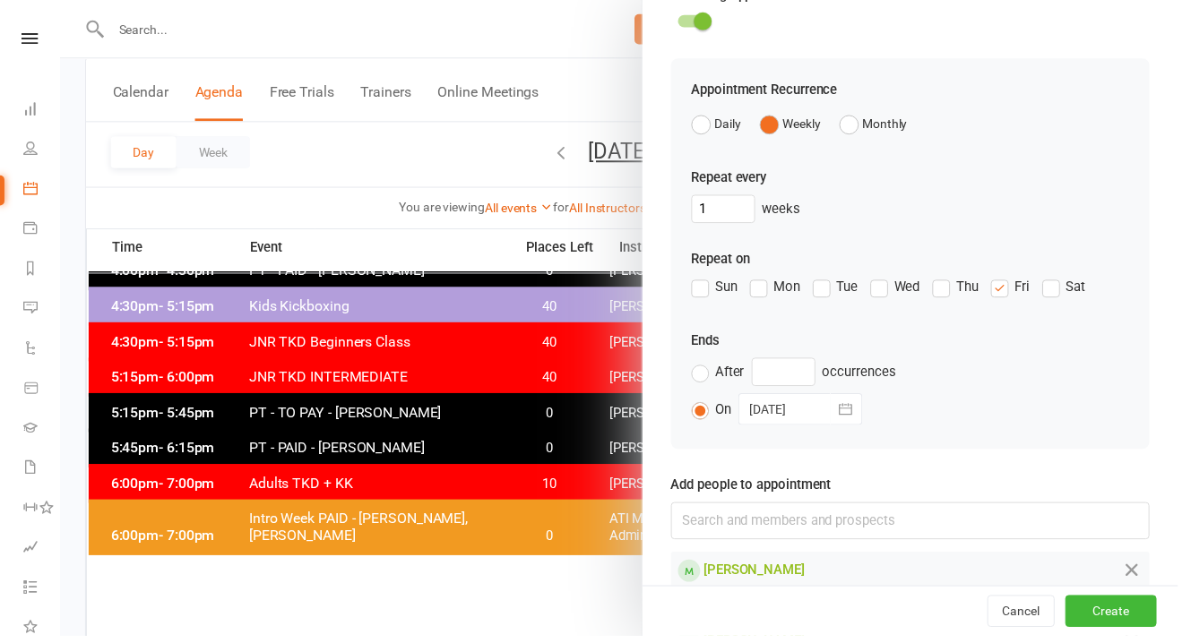
scroll to position [765, 0]
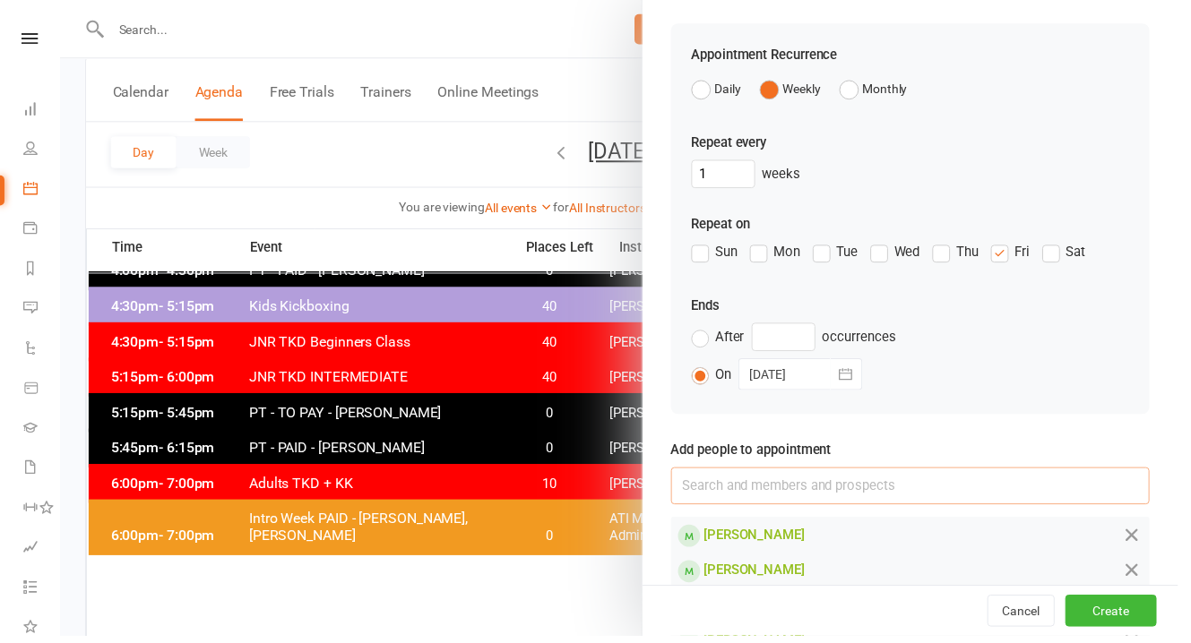
click at [711, 472] on input at bounding box center [920, 491] width 484 height 38
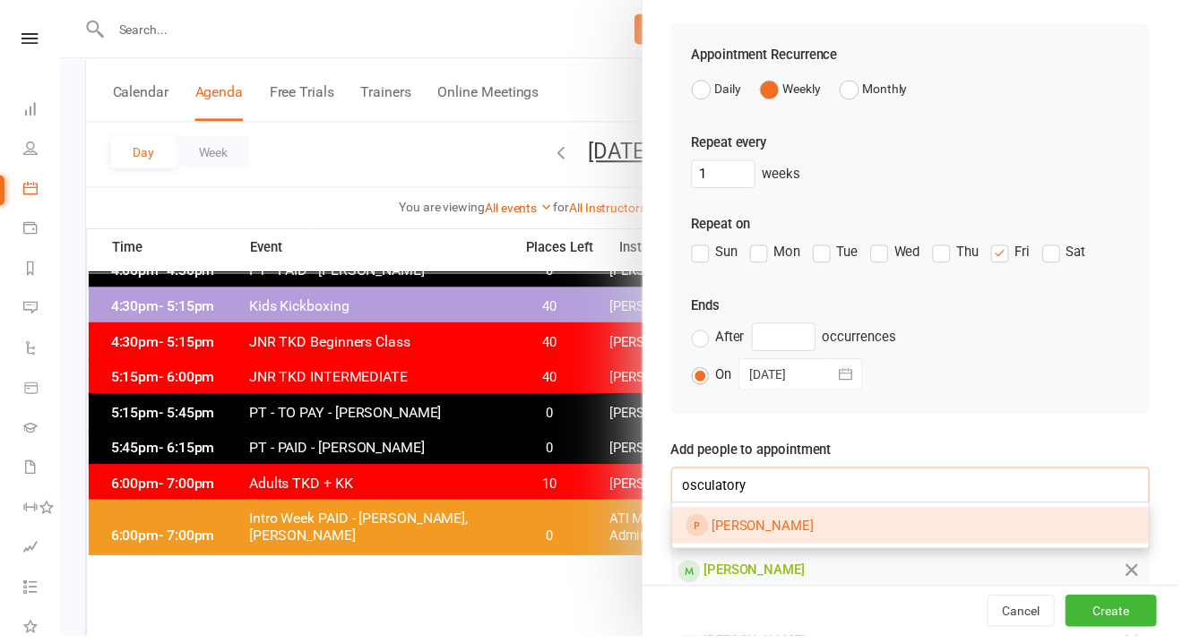
click at [799, 472] on input "osculatory" at bounding box center [920, 491] width 484 height 38
type input "o"
type input "[DEMOGRAPHIC_DATA]"
click at [903, 513] on link "Oscur Templ eton" at bounding box center [920, 532] width 482 height 38
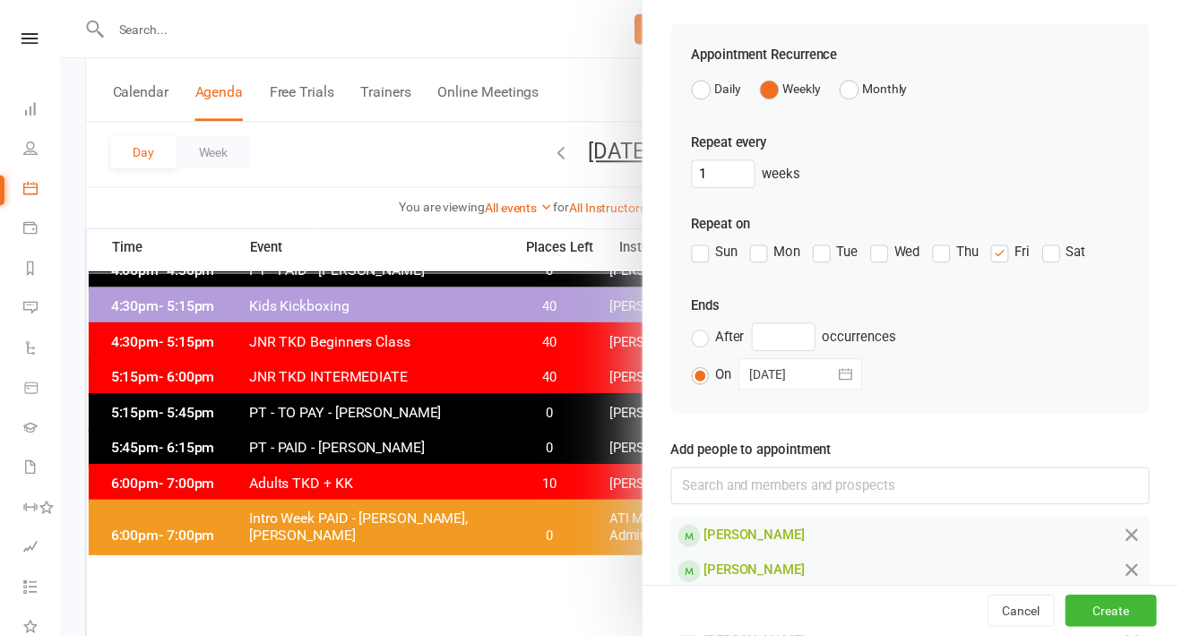
scroll to position [801, 0]
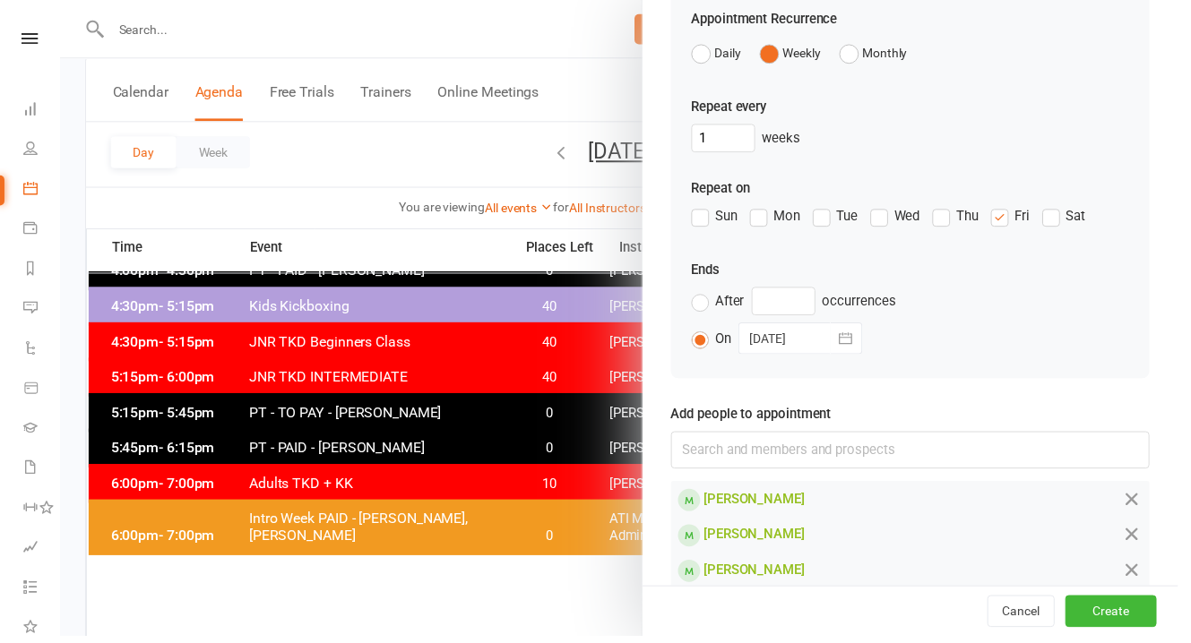
click at [1089, 630] on button "Create" at bounding box center [1123, 618] width 92 height 32
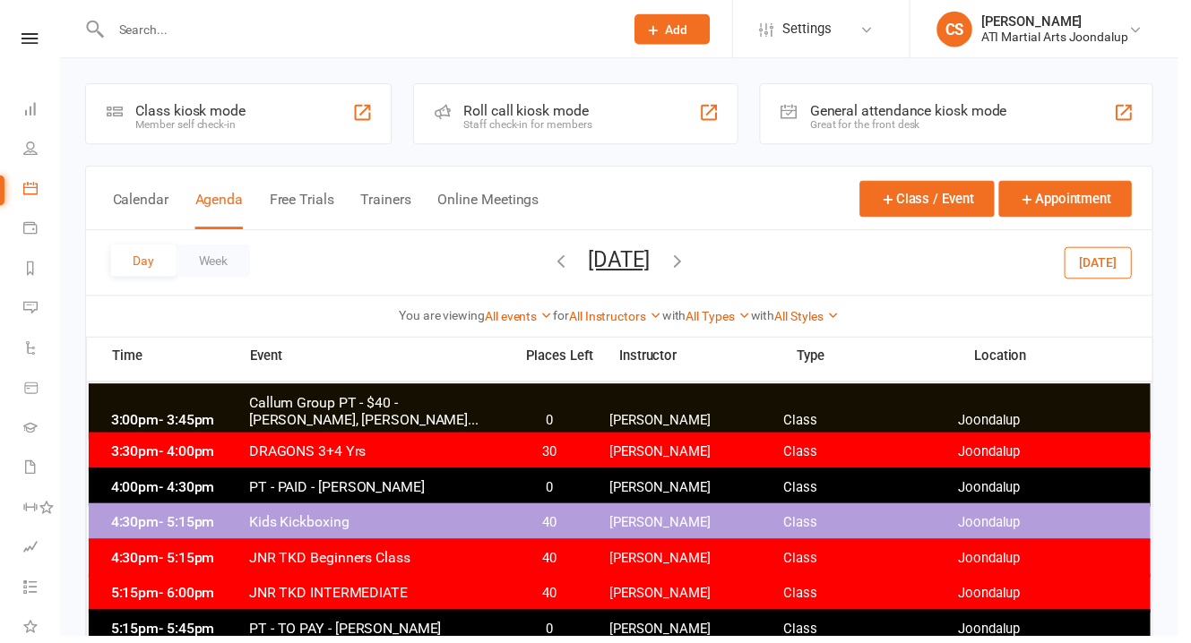
scroll to position [1, 0]
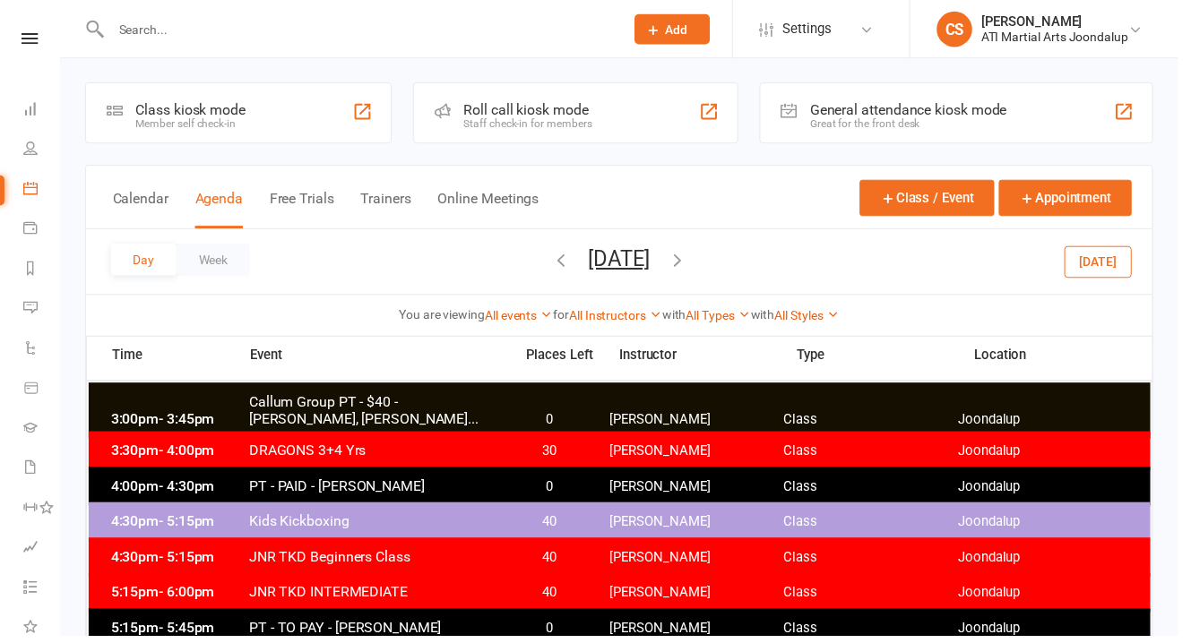
click at [384, 410] on span "Callum Group PT - $40 - [PERSON_NAME], [PERSON_NAME]..." at bounding box center [379, 415] width 257 height 34
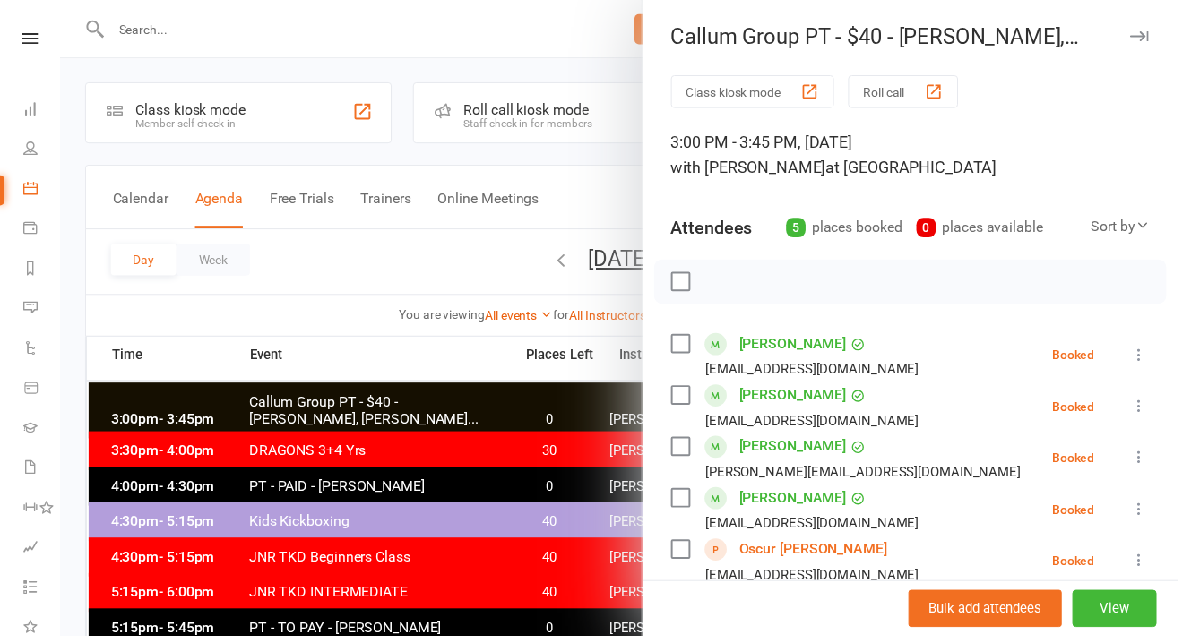
scroll to position [255, 0]
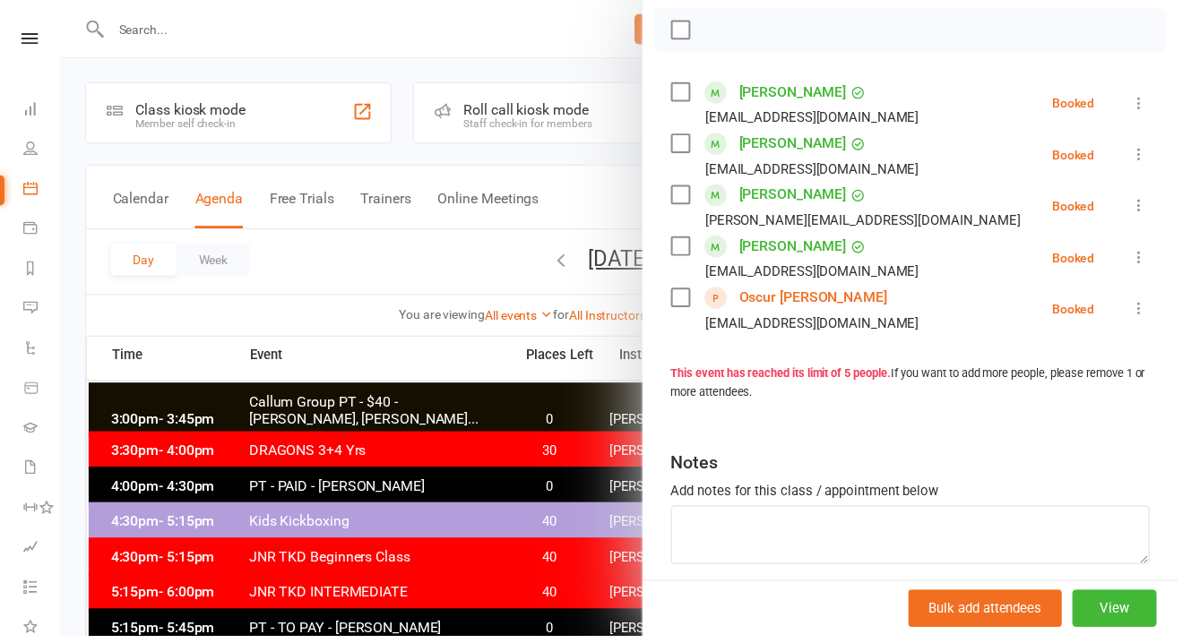
click at [1101, 627] on button "View" at bounding box center [1126, 616] width 85 height 38
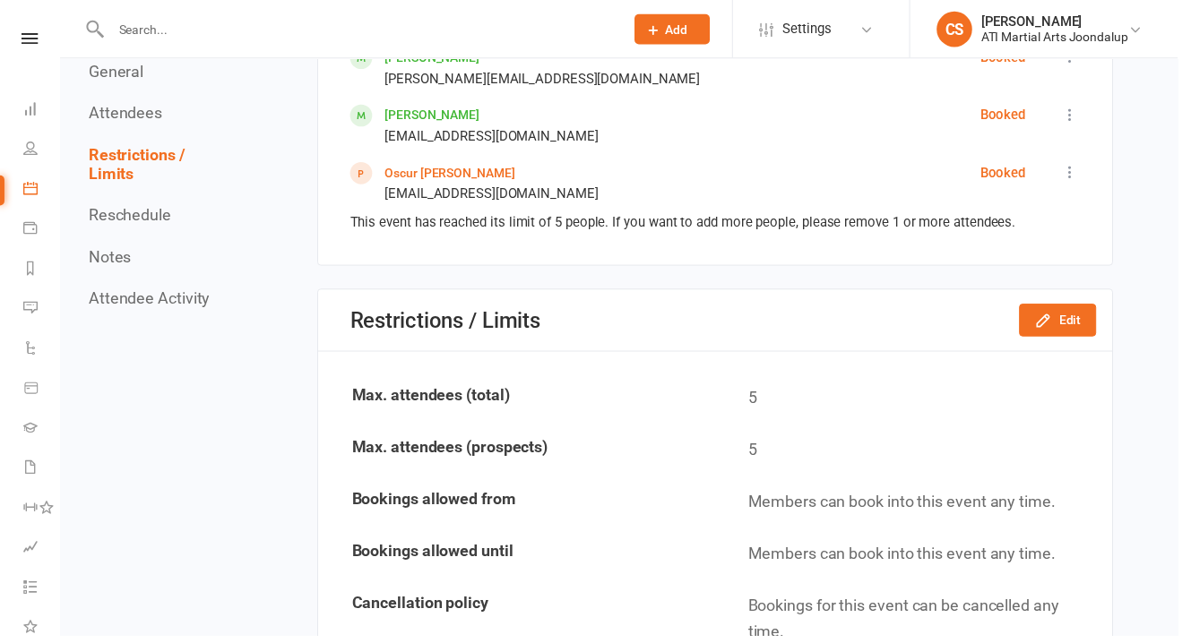
scroll to position [1033, 0]
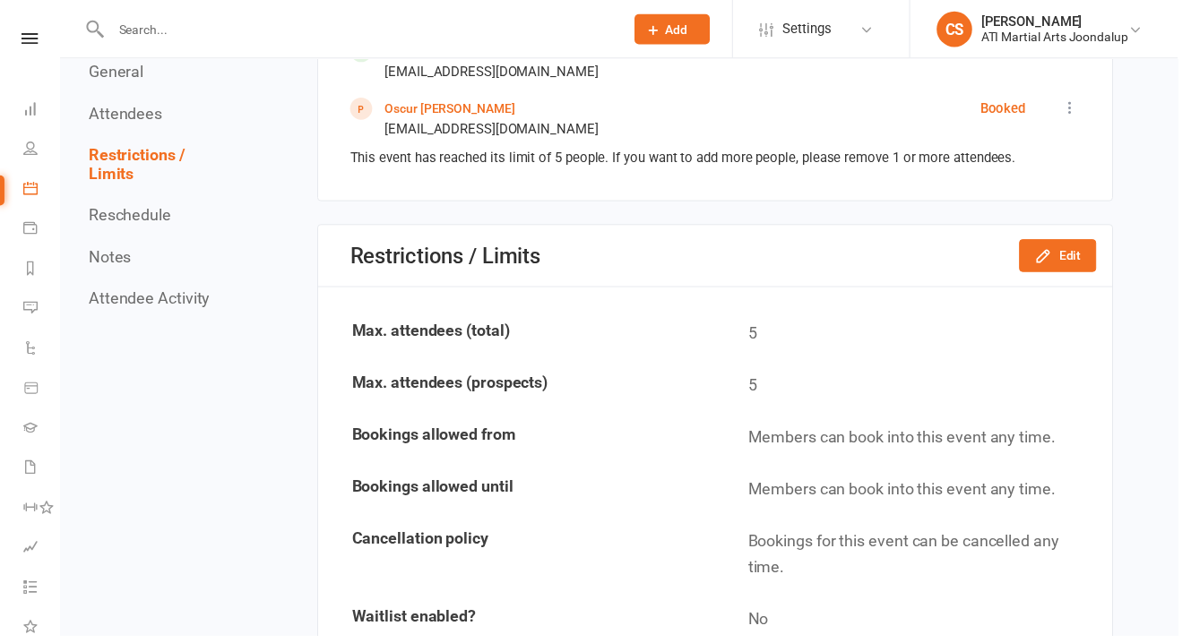
click at [1081, 242] on button "Edit" at bounding box center [1070, 258] width 78 height 32
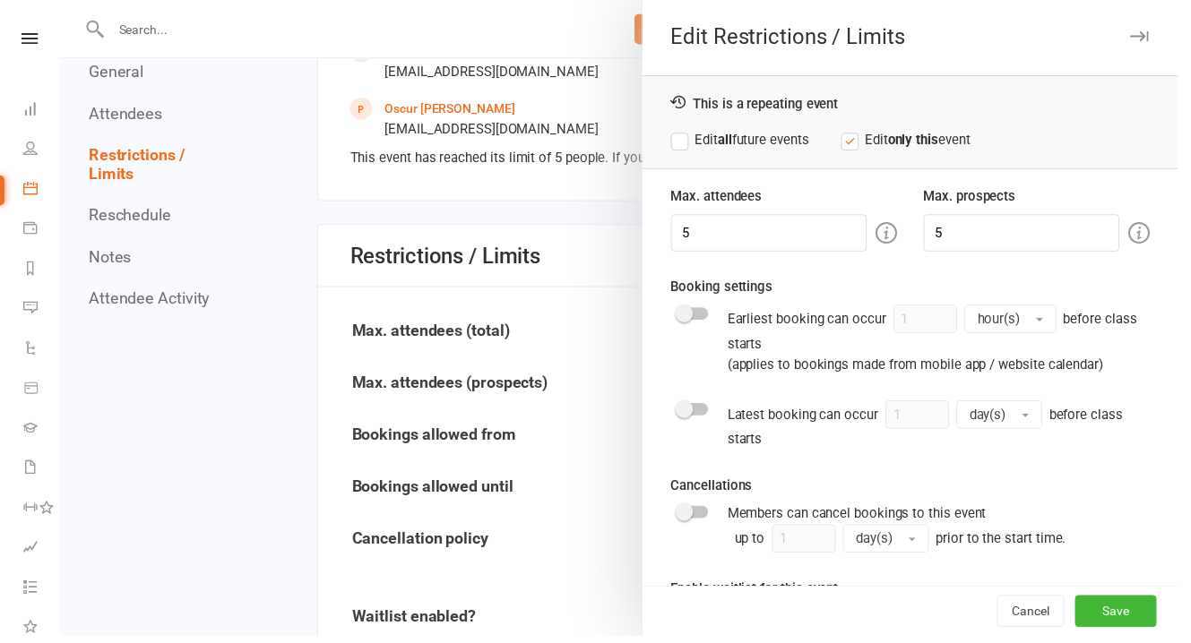
click at [678, 132] on label "Edit all future events" at bounding box center [748, 142] width 140 height 22
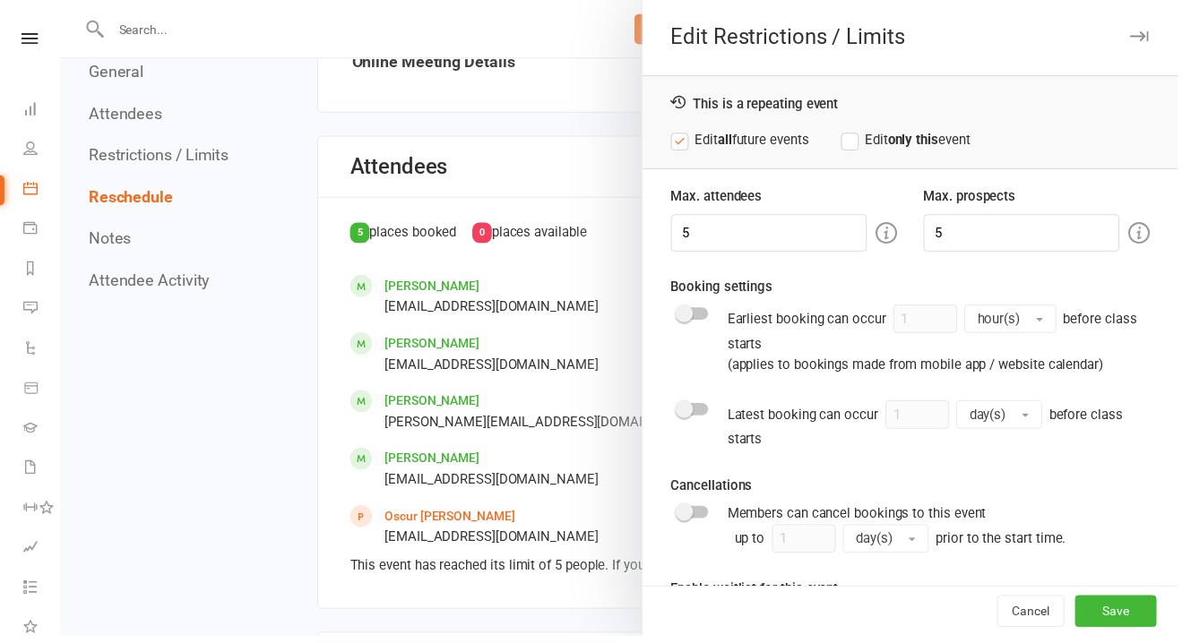
scroll to position [0, 0]
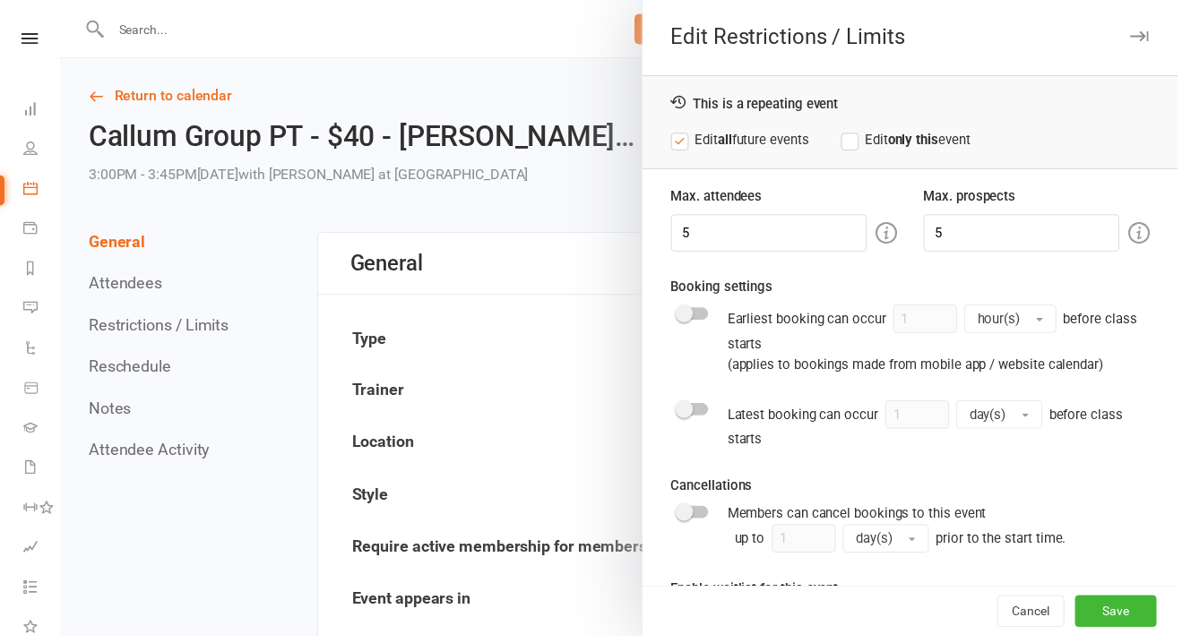
drag, startPoint x: 1101, startPoint y: 627, endPoint x: 1083, endPoint y: 561, distance: 68.9
click at [1083, 561] on div "Edit Restrictions / Limits This is a repeating event Edit all future events Edi…" at bounding box center [920, 321] width 542 height 643
click at [1037, 618] on button "Cancel" at bounding box center [1042, 618] width 68 height 32
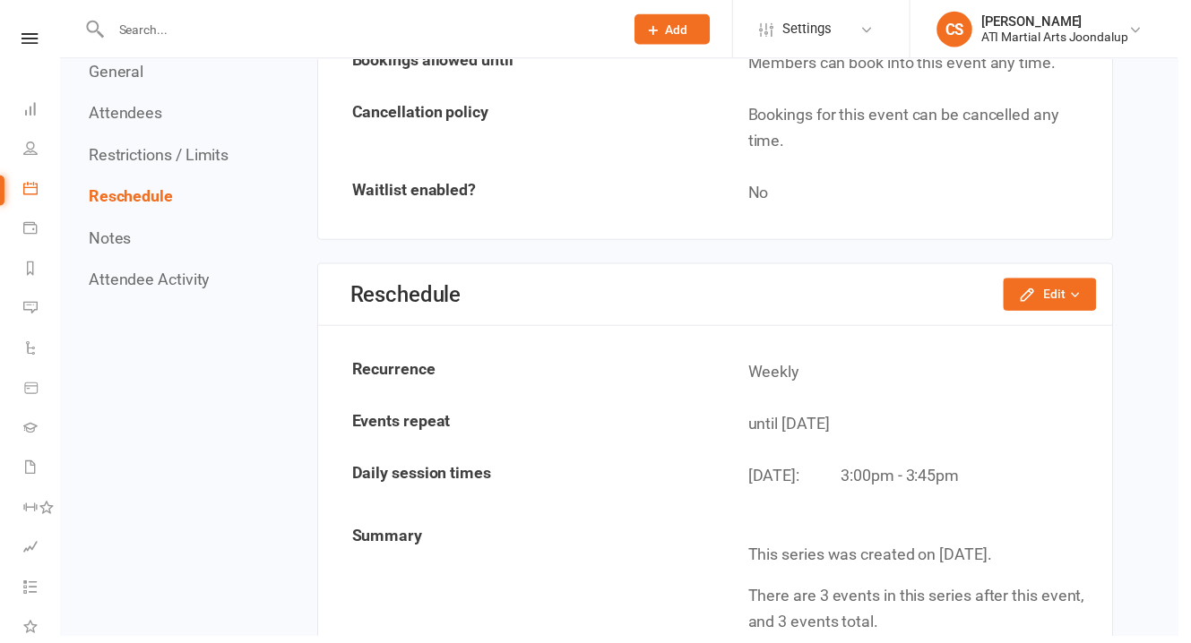
scroll to position [1468, 0]
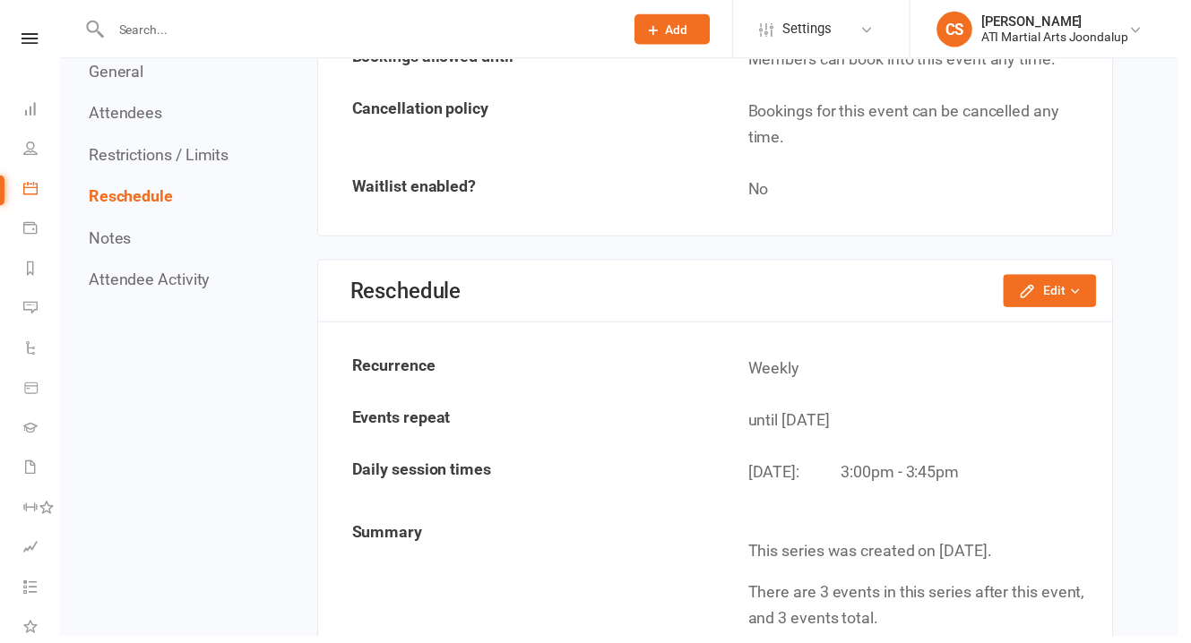
click at [1071, 278] on button "Edit" at bounding box center [1062, 294] width 94 height 32
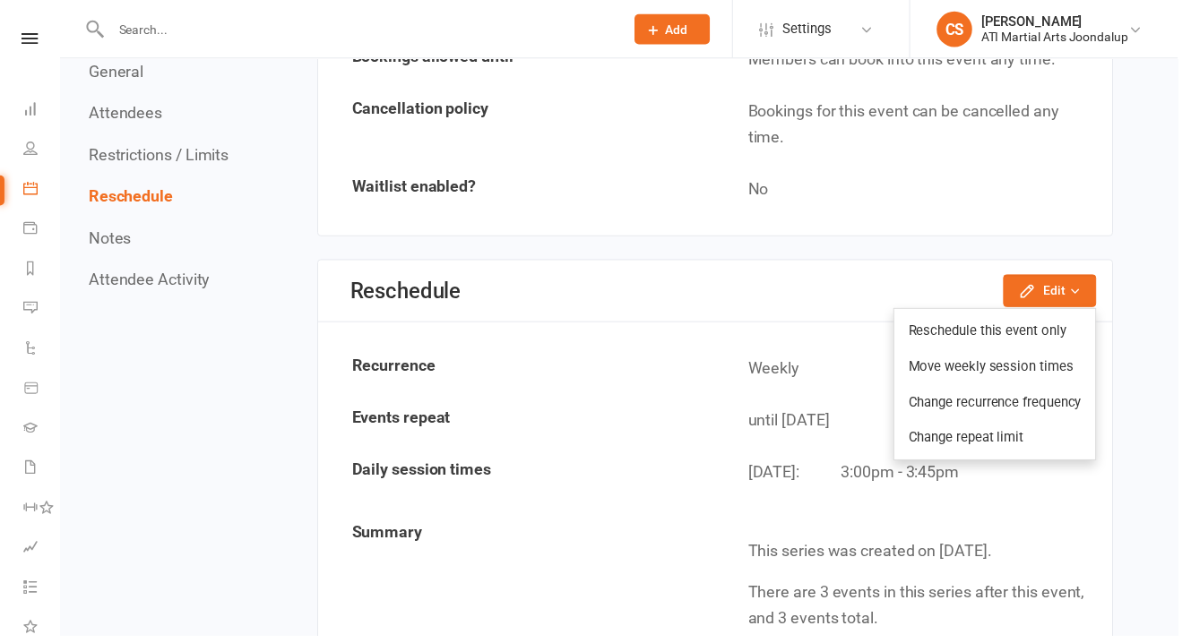
click at [1039, 389] on link "Change recurrence frequency" at bounding box center [1005, 407] width 203 height 36
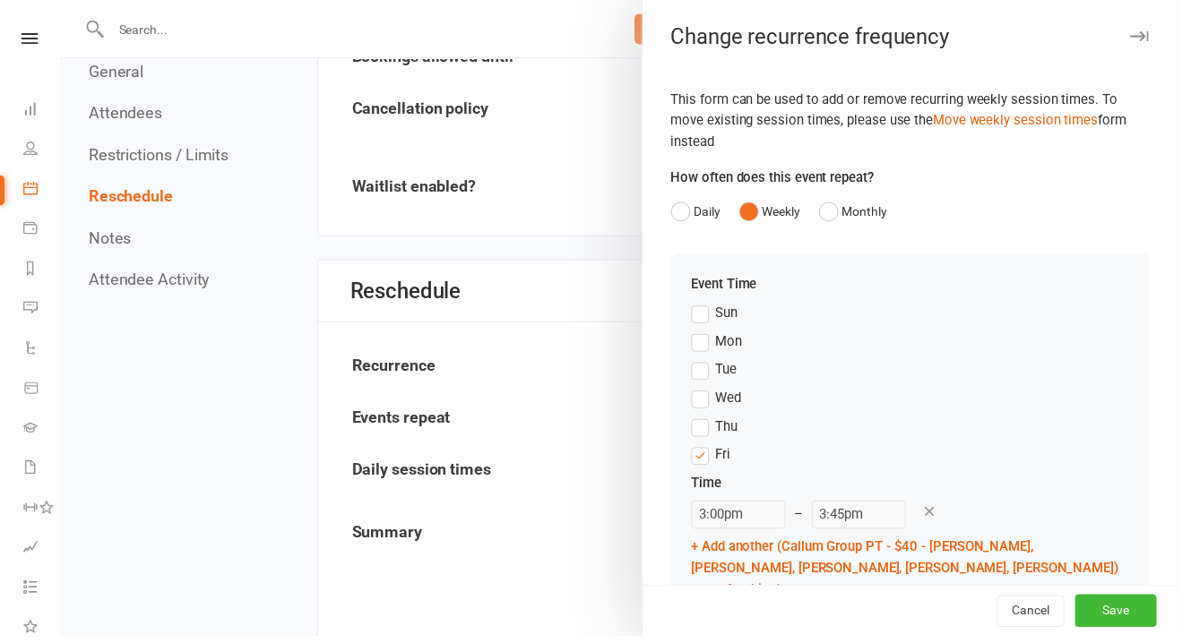
click at [1023, 630] on button "Cancel" at bounding box center [1042, 618] width 68 height 32
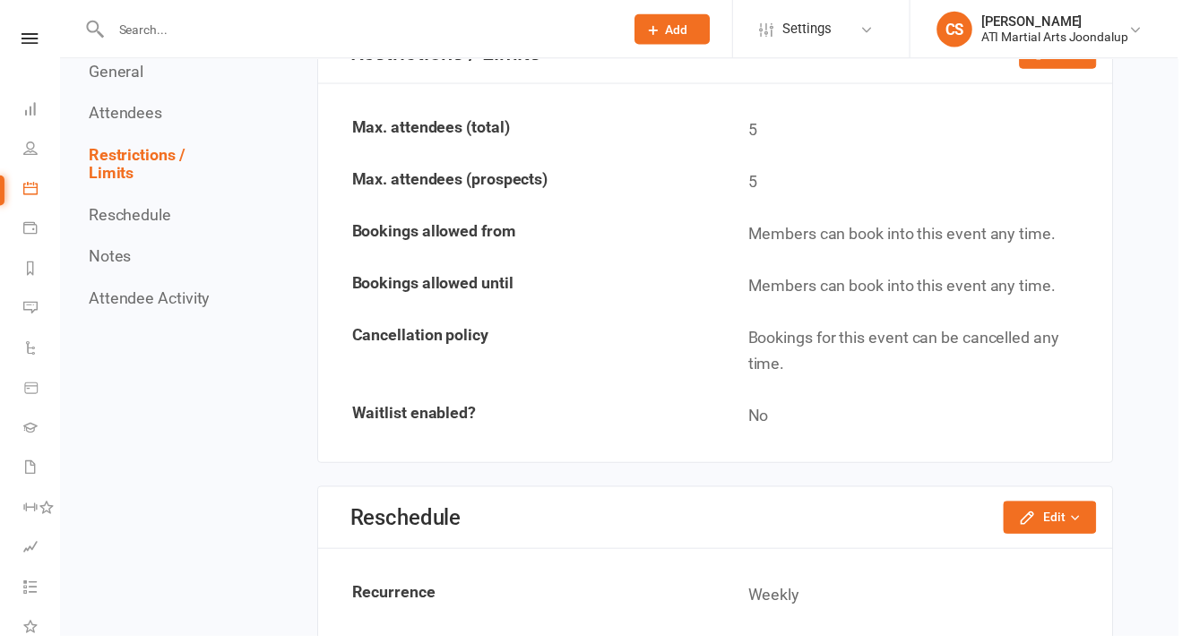
scroll to position [1231, 0]
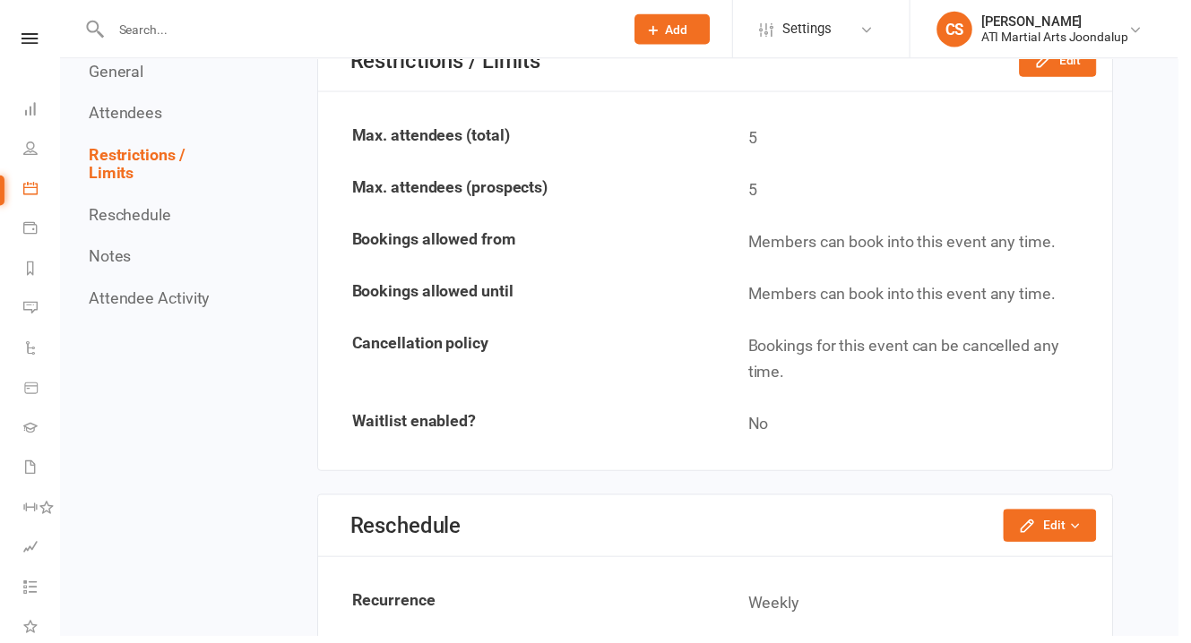
click at [1065, 515] on button "Edit" at bounding box center [1062, 531] width 94 height 32
click at [1044, 555] on link "Reschedule this event only" at bounding box center [1005, 573] width 203 height 36
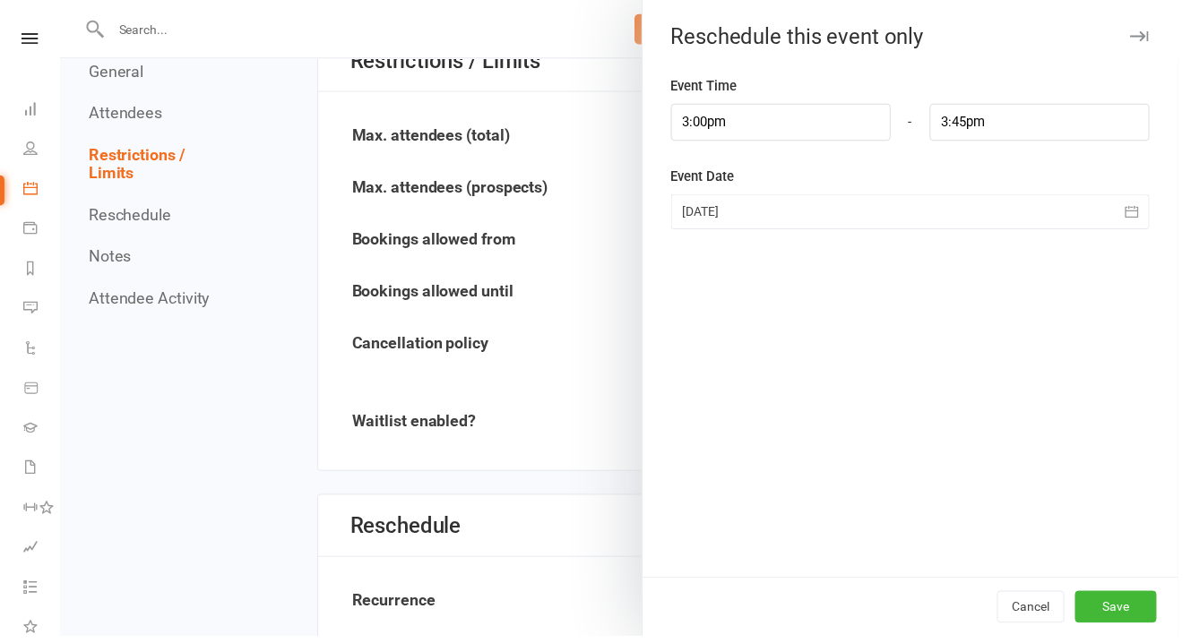
click at [1039, 619] on button "Cancel" at bounding box center [1042, 614] width 68 height 32
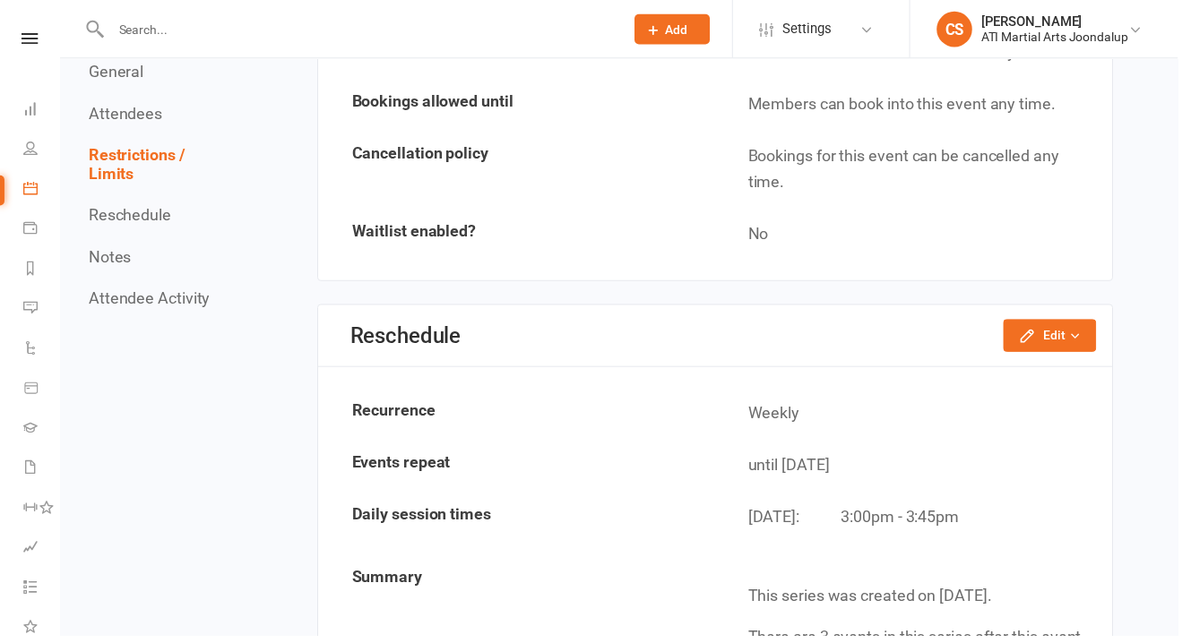
scroll to position [1468, 0]
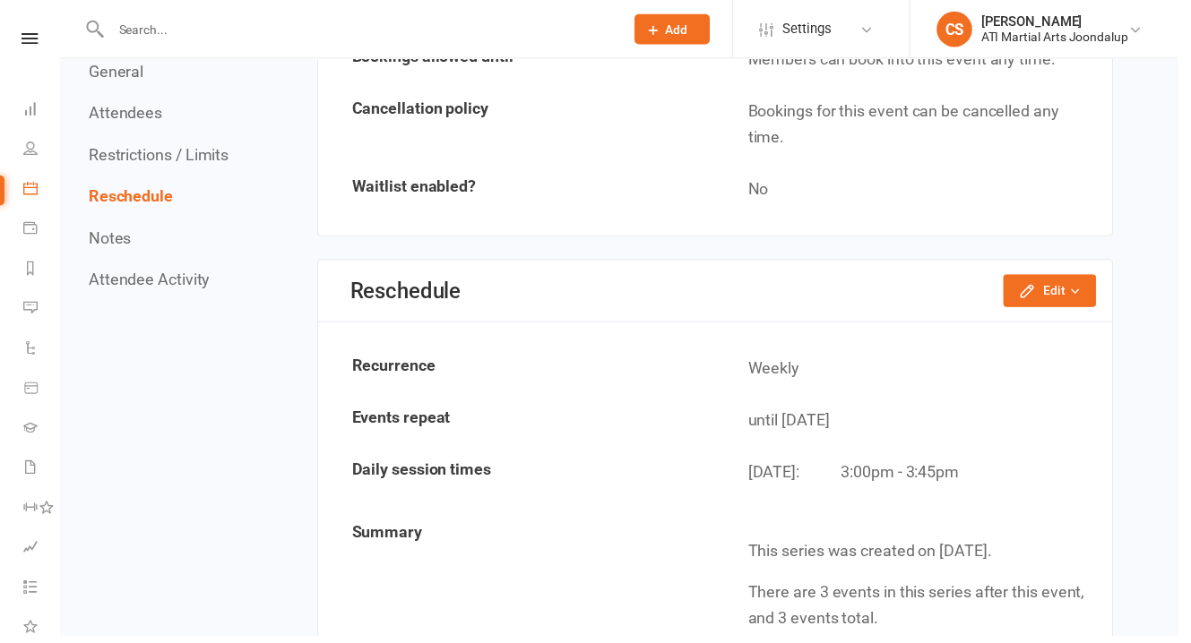
click at [1069, 278] on button "Edit" at bounding box center [1062, 294] width 94 height 32
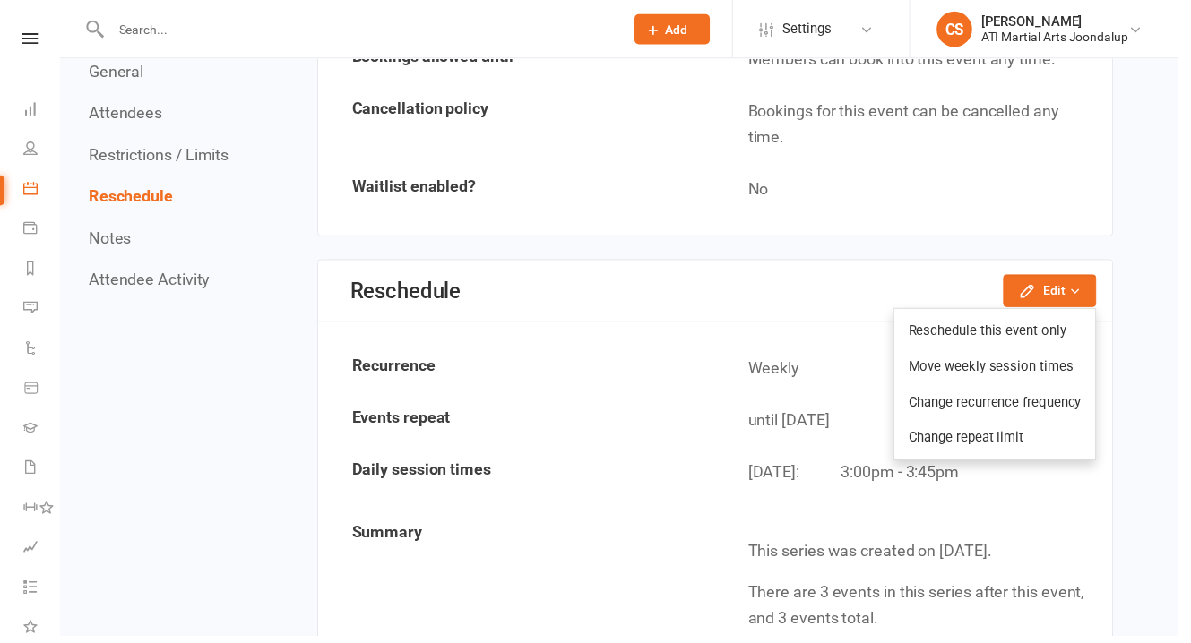
click at [1020, 353] on link "Move weekly session times" at bounding box center [1005, 371] width 203 height 36
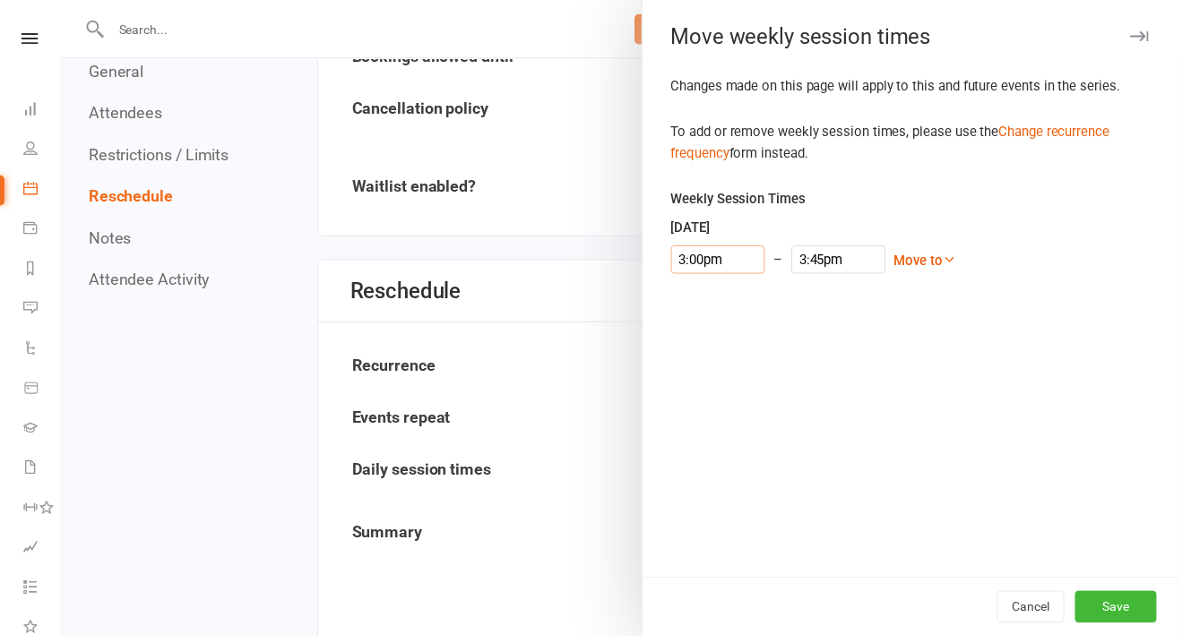
click at [721, 248] on input "3:00pm" at bounding box center [725, 262] width 95 height 29
type input "6:15pm"
type input "7:00pm"
click at [700, 628] on li "6:15pm" at bounding box center [722, 641] width 86 height 27
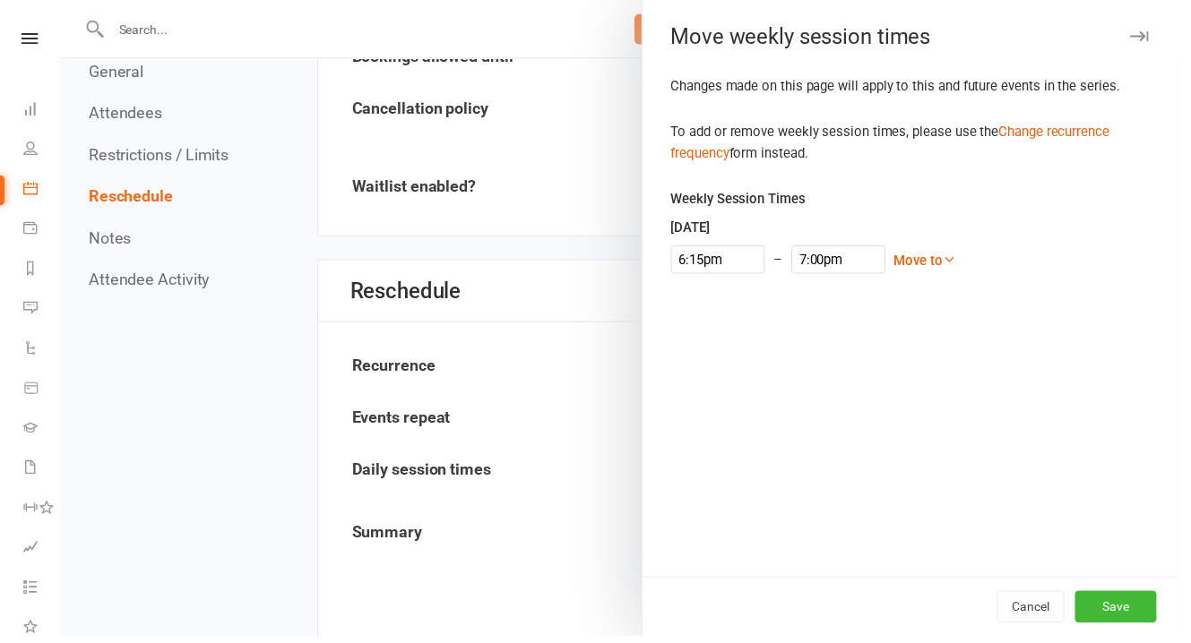
click at [1122, 609] on button "Save" at bounding box center [1128, 614] width 82 height 32
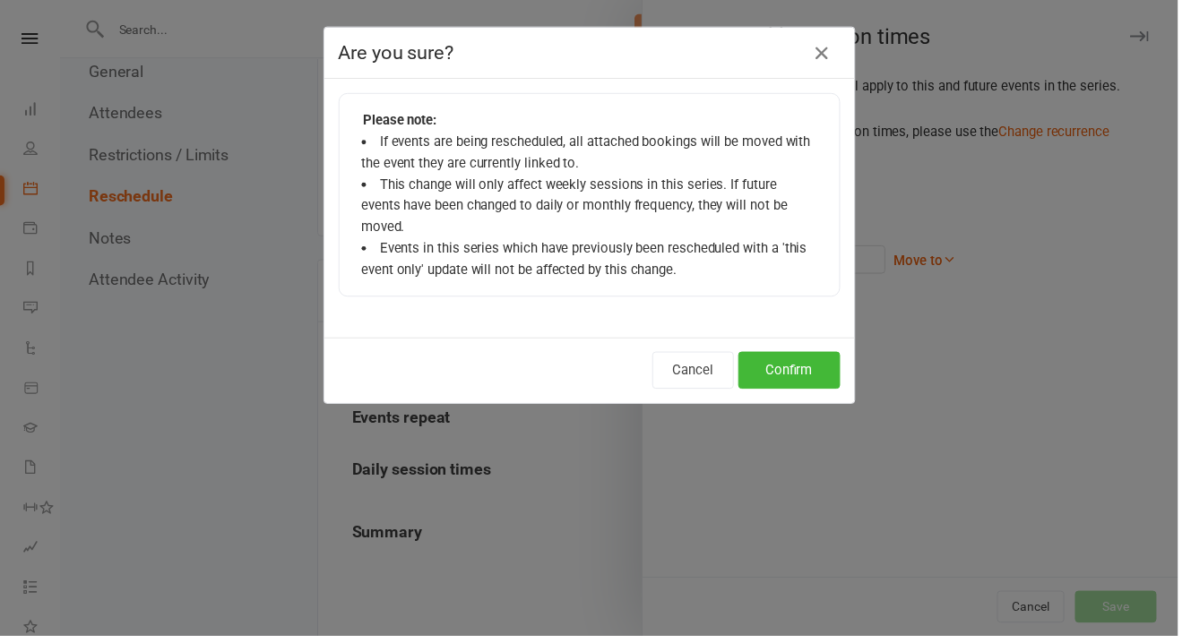
click at [805, 356] on button "Confirm" at bounding box center [798, 375] width 103 height 38
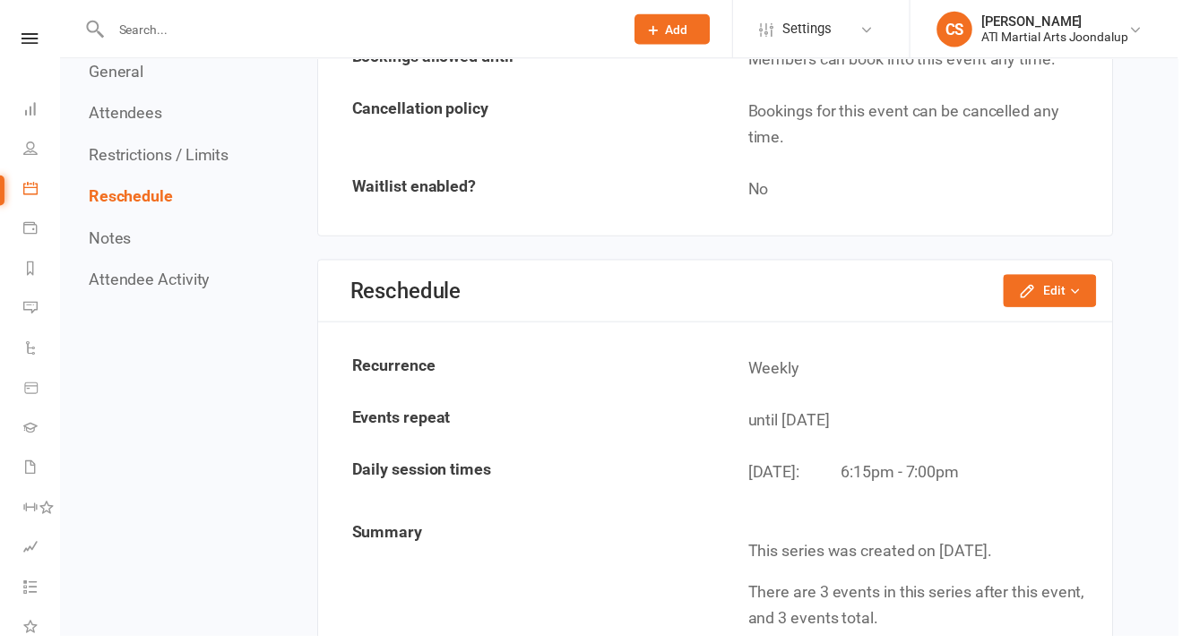
click at [25, 223] on icon at bounding box center [30, 230] width 14 height 14
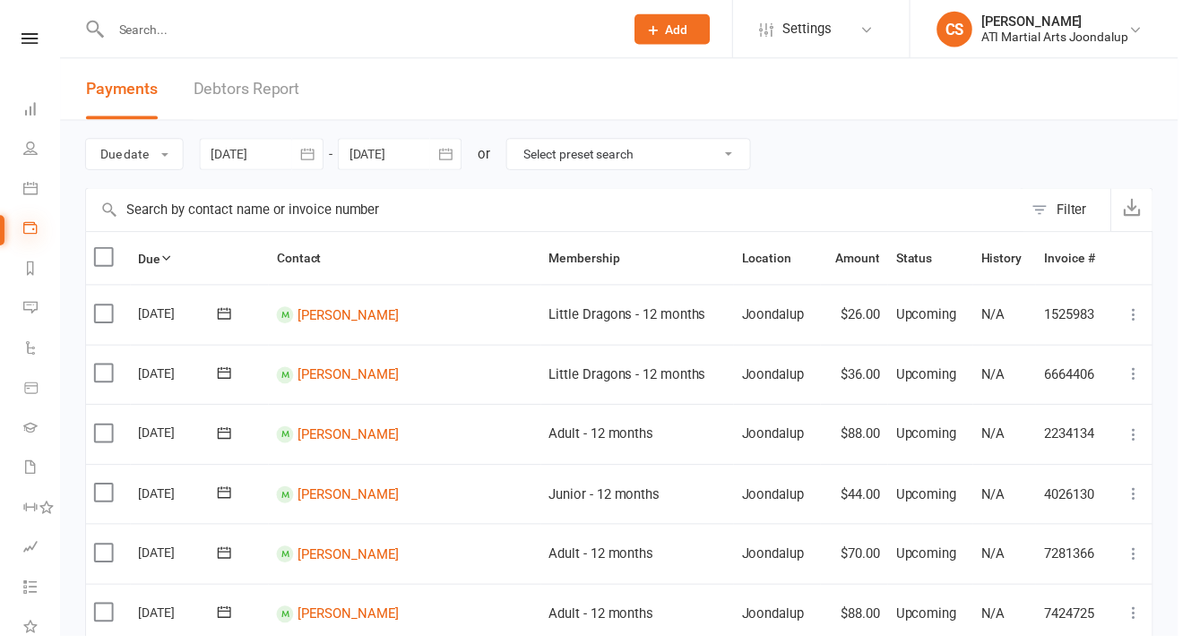
click at [30, 183] on icon at bounding box center [30, 190] width 14 height 14
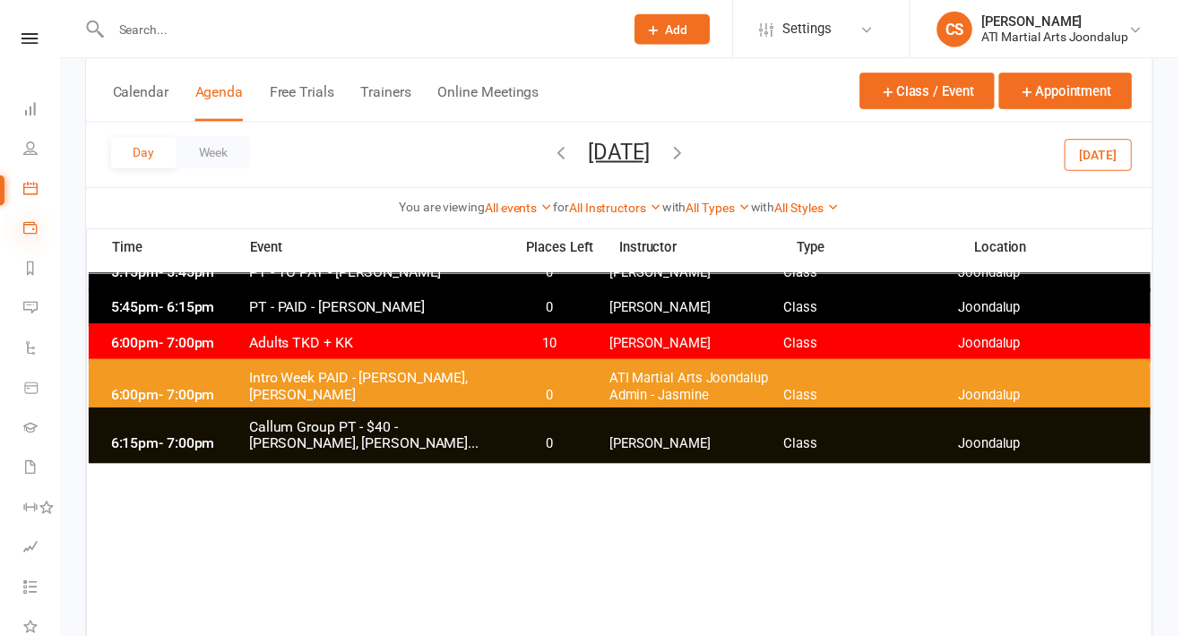
scroll to position [38, 0]
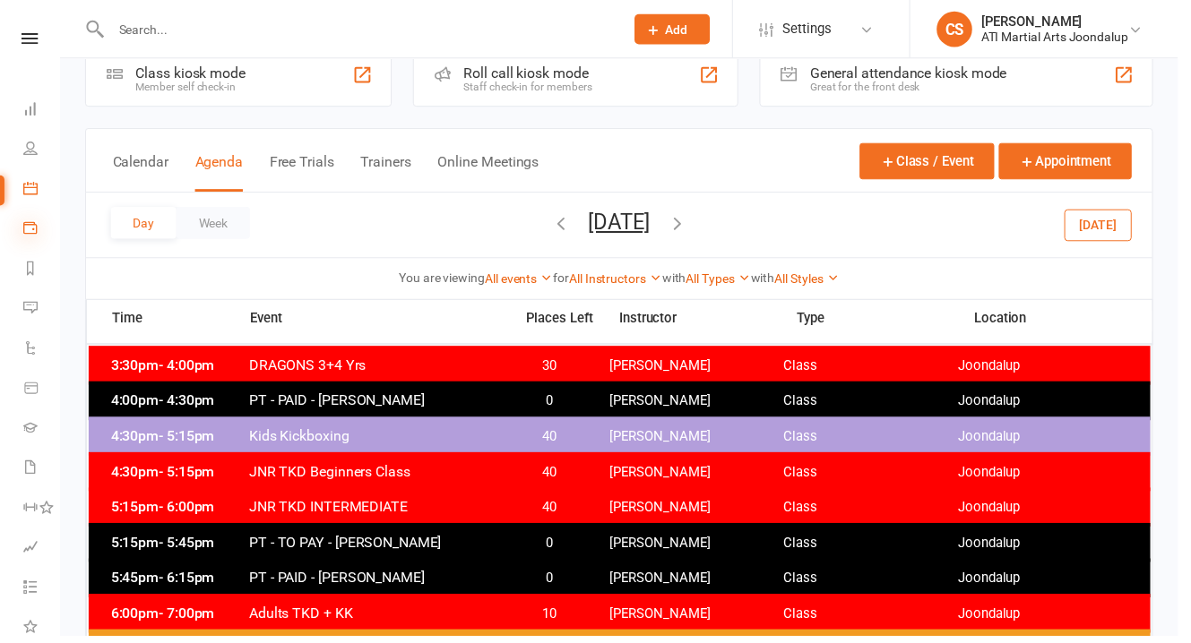
click at [645, 238] on button "[DATE]" at bounding box center [626, 224] width 63 height 25
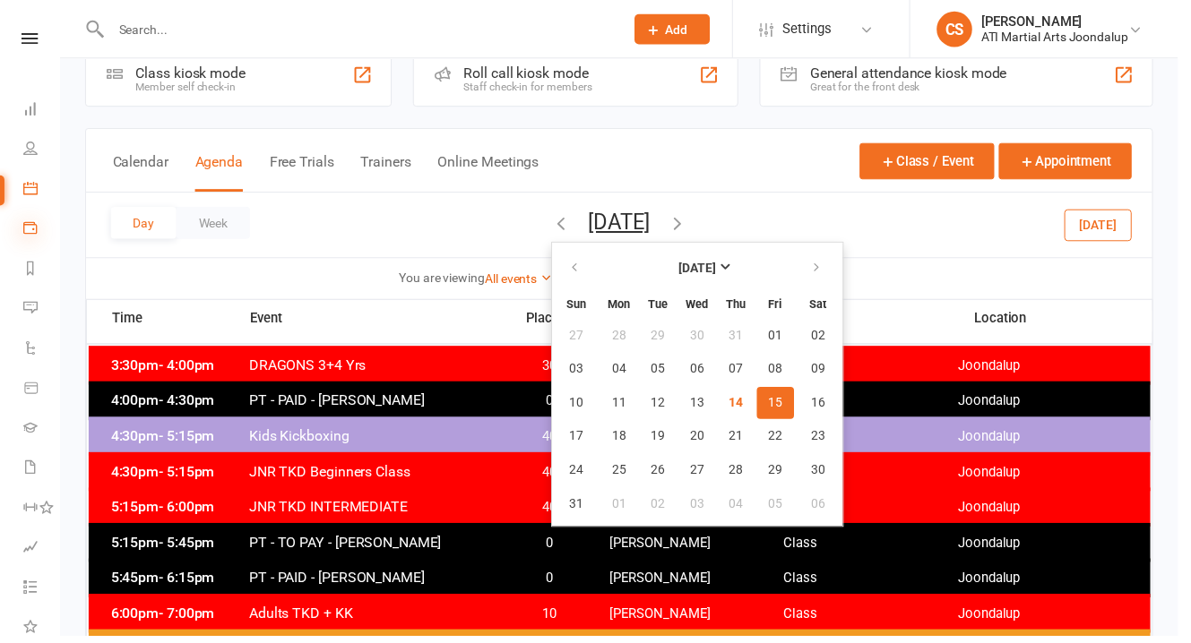
click at [777, 449] on span "22" at bounding box center [784, 442] width 14 height 14
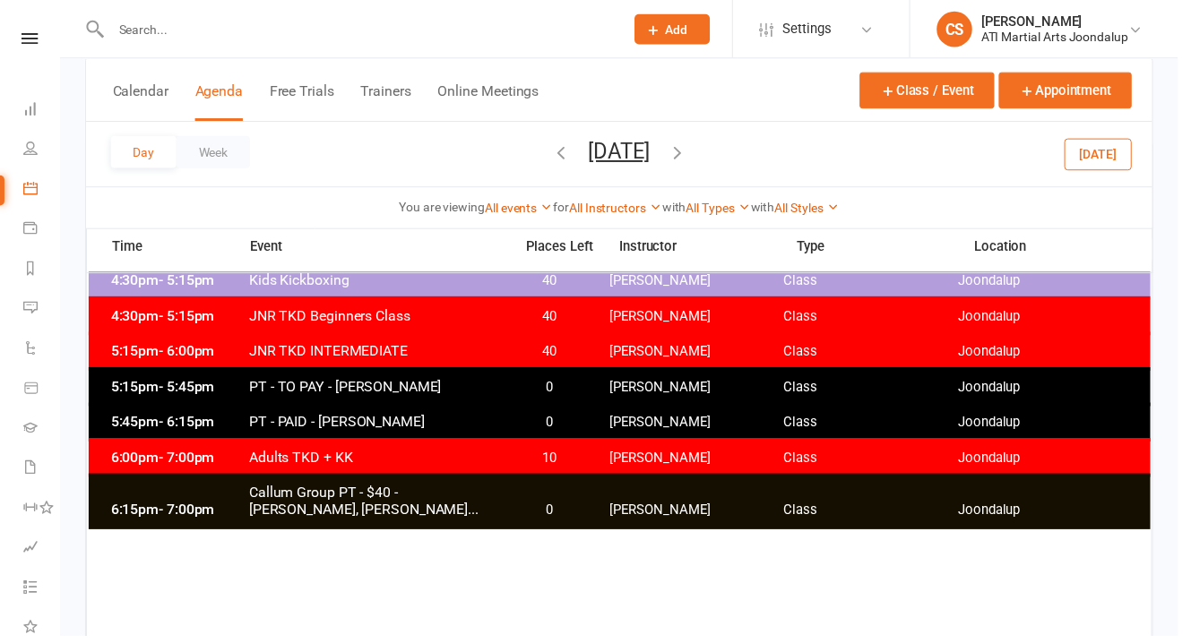
scroll to position [247, 0]
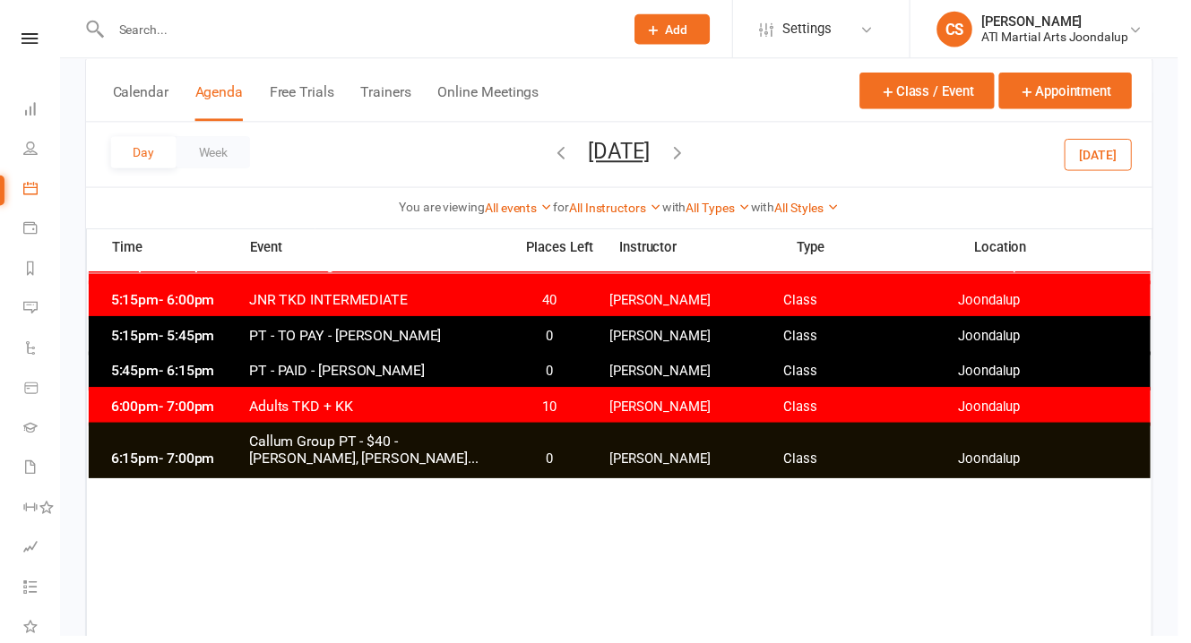
click at [28, 223] on icon at bounding box center [30, 230] width 14 height 14
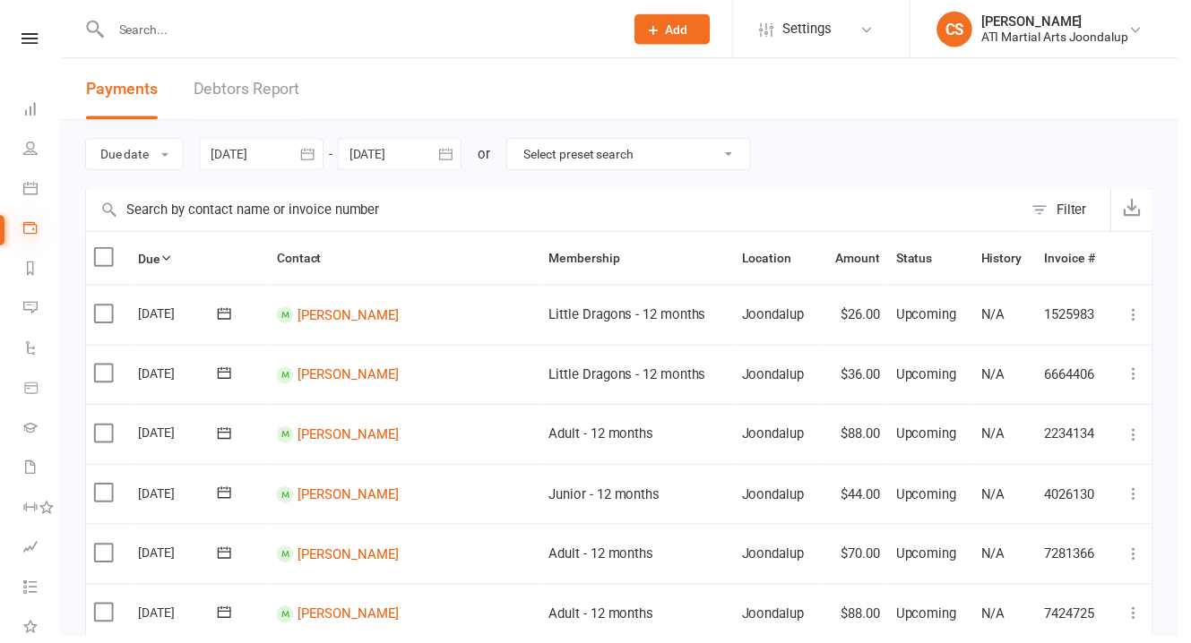
click at [31, 108] on icon at bounding box center [30, 109] width 14 height 14
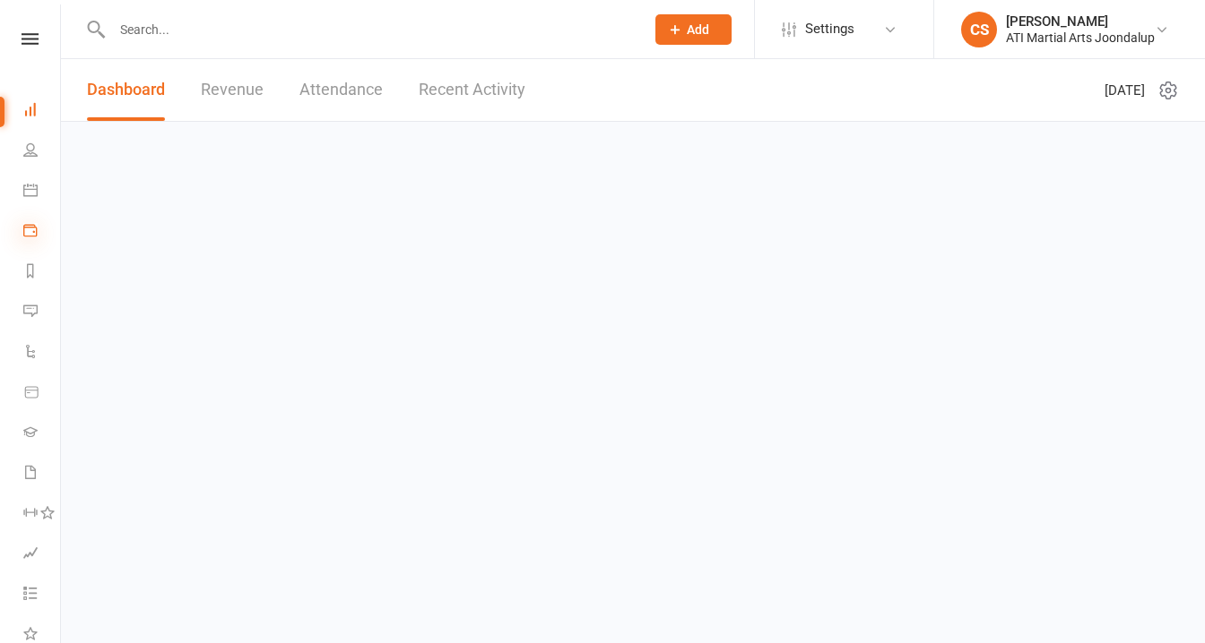
click at [31, 263] on icon at bounding box center [30, 270] width 14 height 14
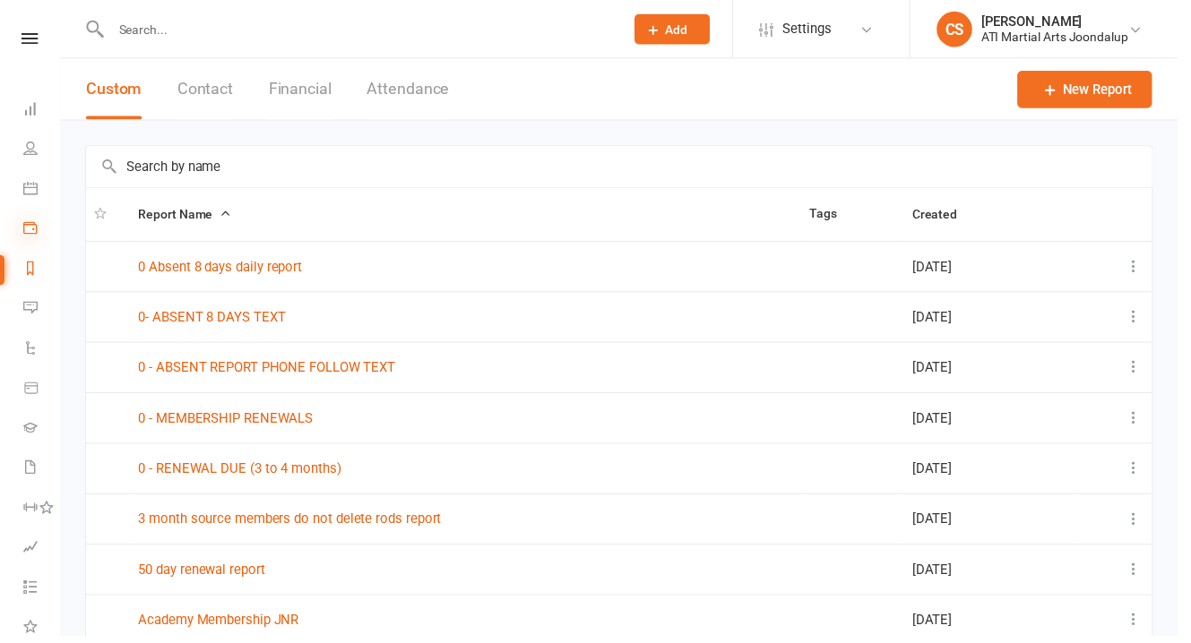
click at [229, 367] on link "0 - ABSENT REPORT PHONE FOLLOW TEXT" at bounding box center [270, 372] width 260 height 16
